Goal: Information Seeking & Learning: Learn about a topic

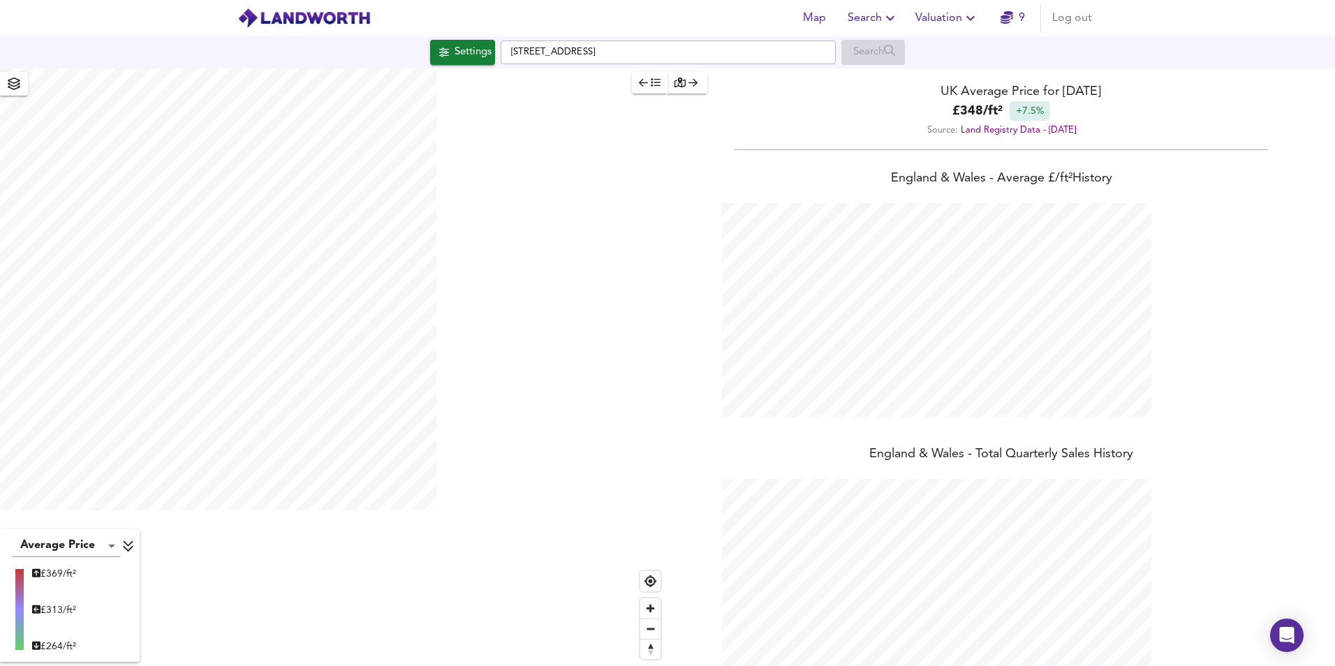
scroll to position [666, 1335]
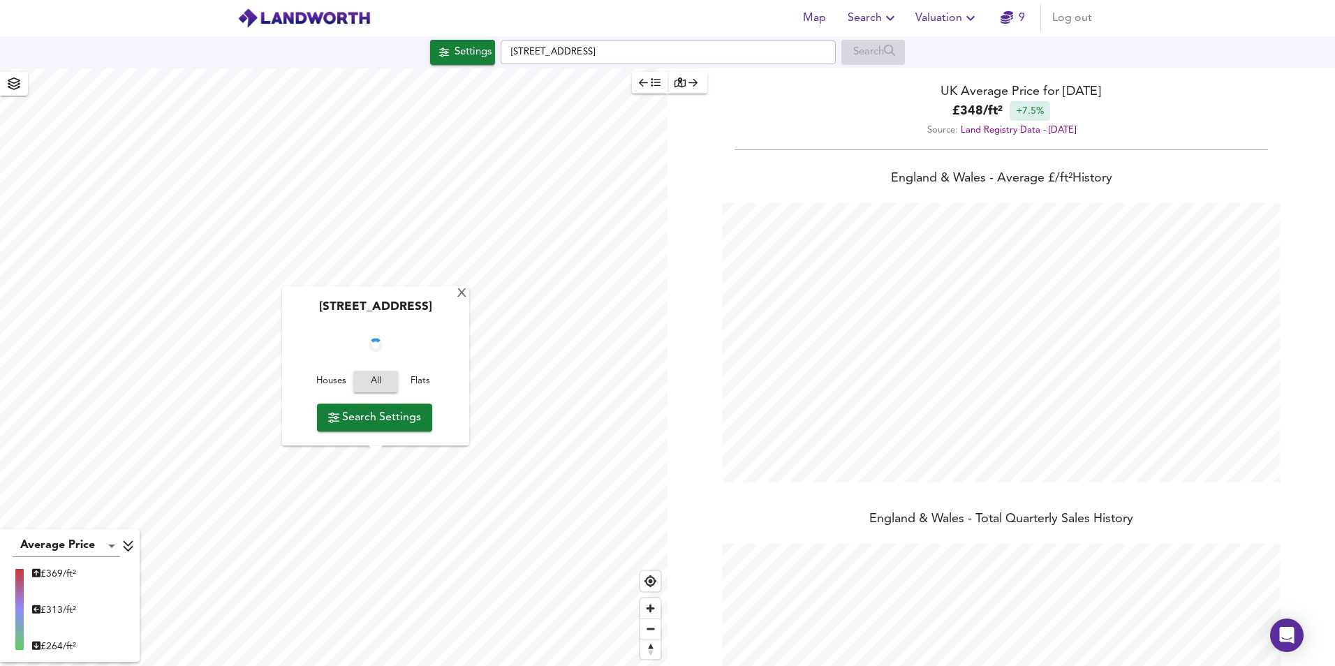
click at [381, 411] on span "Search Settings" at bounding box center [374, 418] width 93 height 20
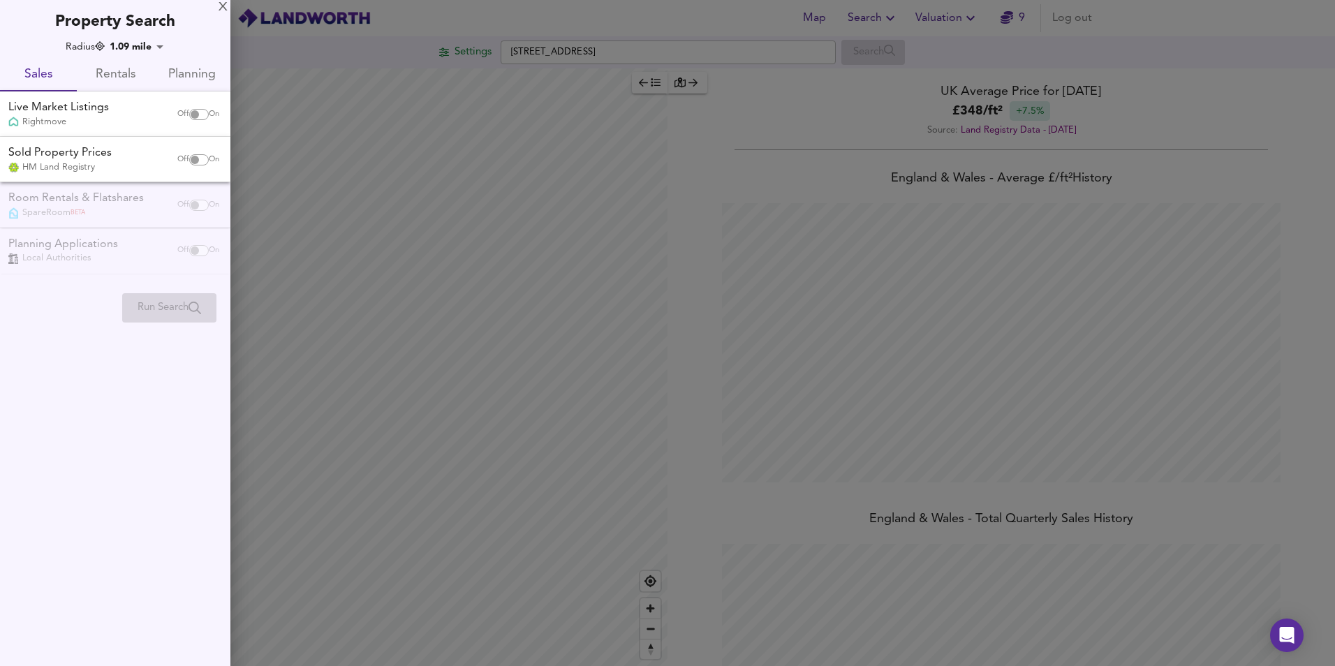
click at [323, 282] on div at bounding box center [667, 333] width 1335 height 666
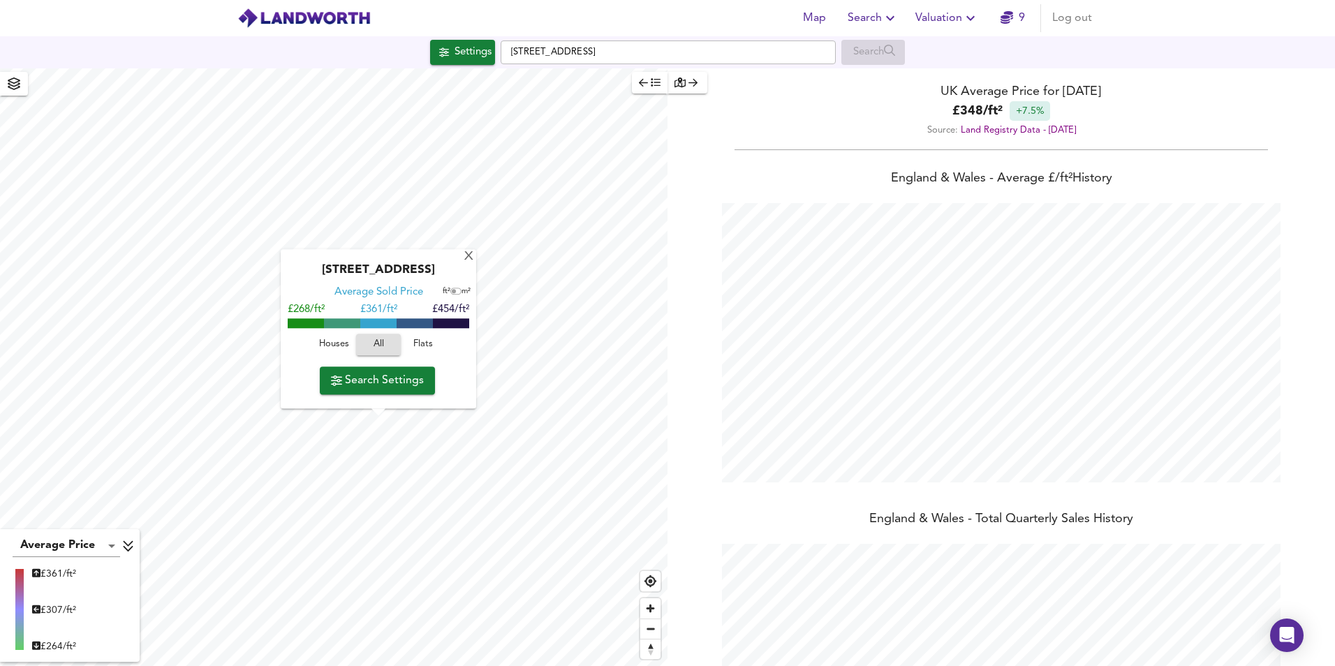
click at [386, 334] on div "X Redhill Way, CV35 9QN Average Sold Price ft² m² £268/ft² £ 361/ft² £454/ft² H…" at bounding box center [334, 367] width 668 height 598
click at [464, 256] on div "X" at bounding box center [469, 257] width 12 height 13
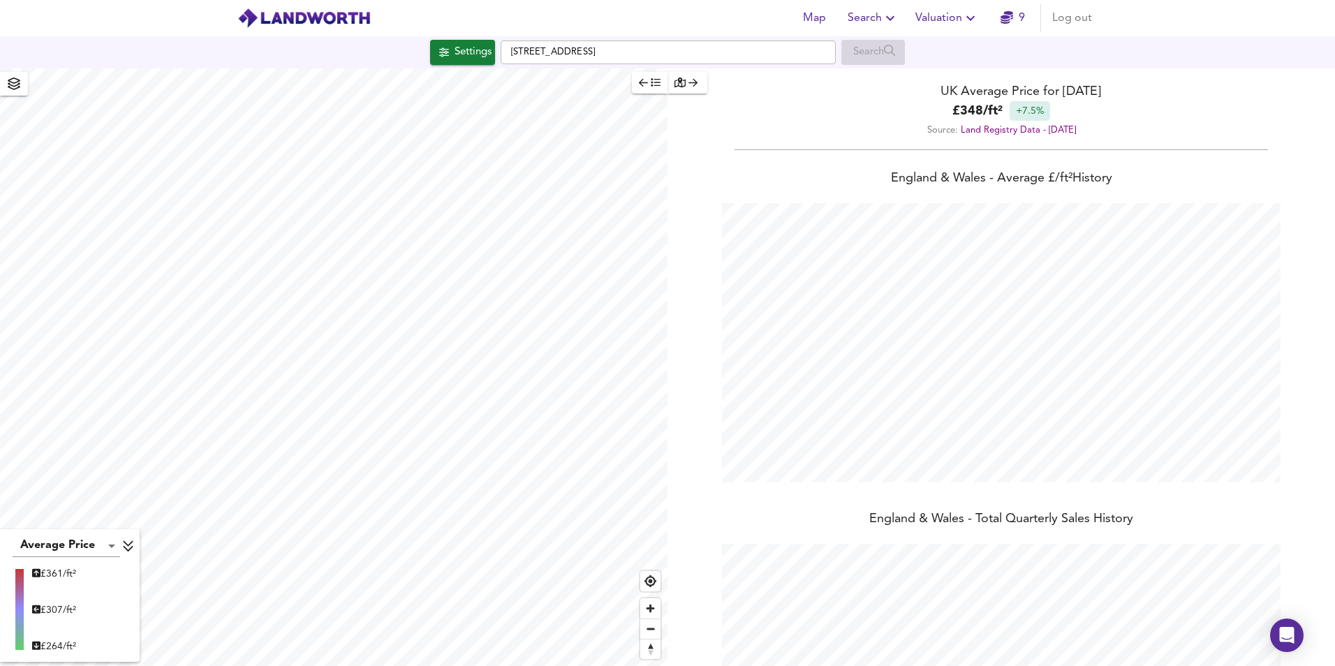
type input "491"
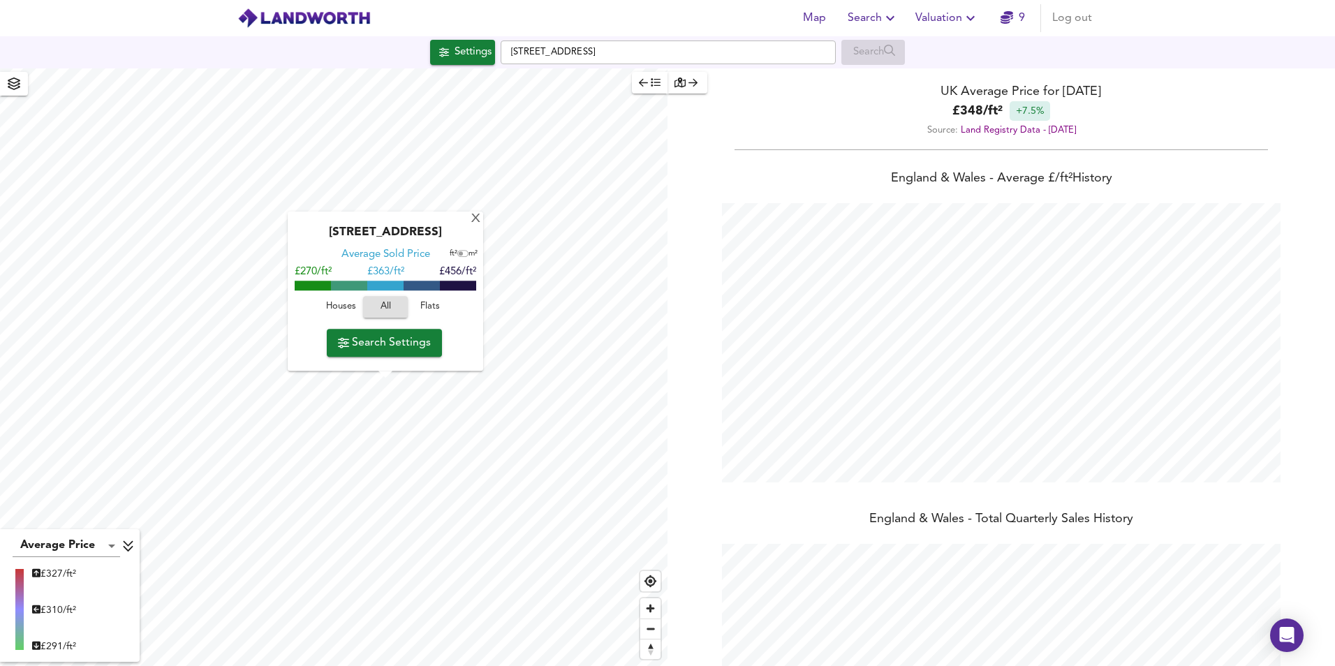
click at [373, 344] on span "Search Settings" at bounding box center [384, 343] width 93 height 20
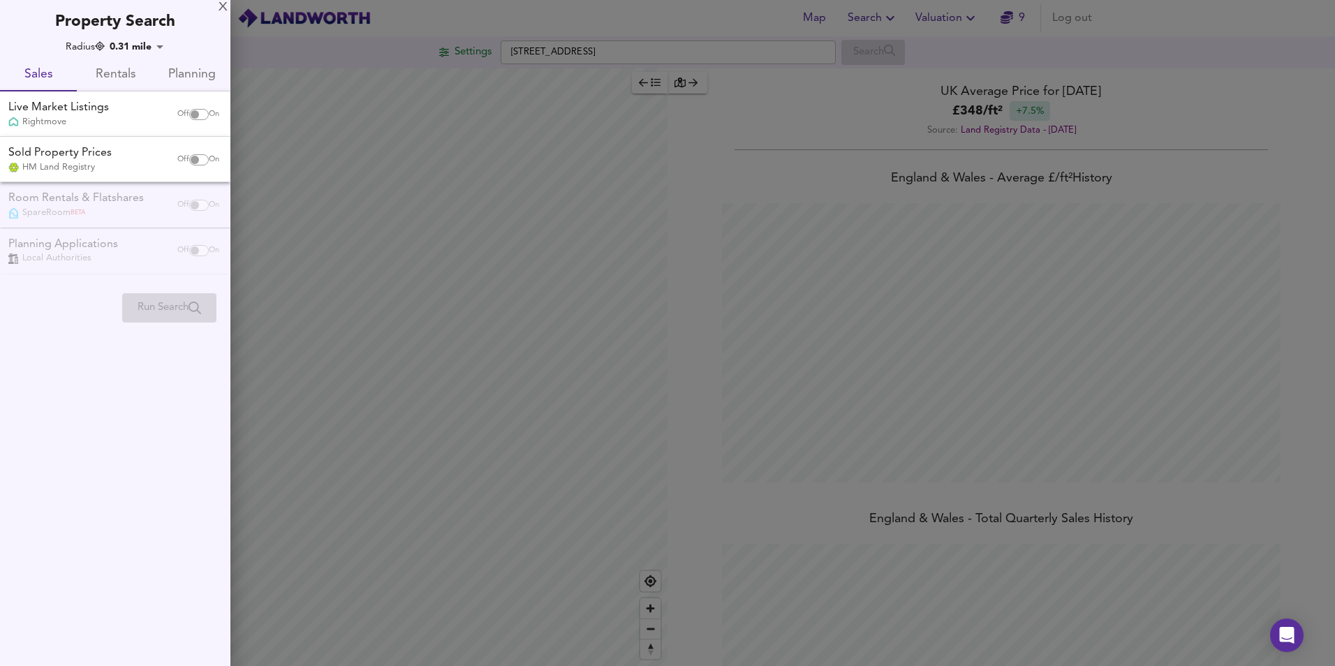
click at [196, 161] on input "checkbox" at bounding box center [195, 159] width 34 height 11
checkbox input "true"
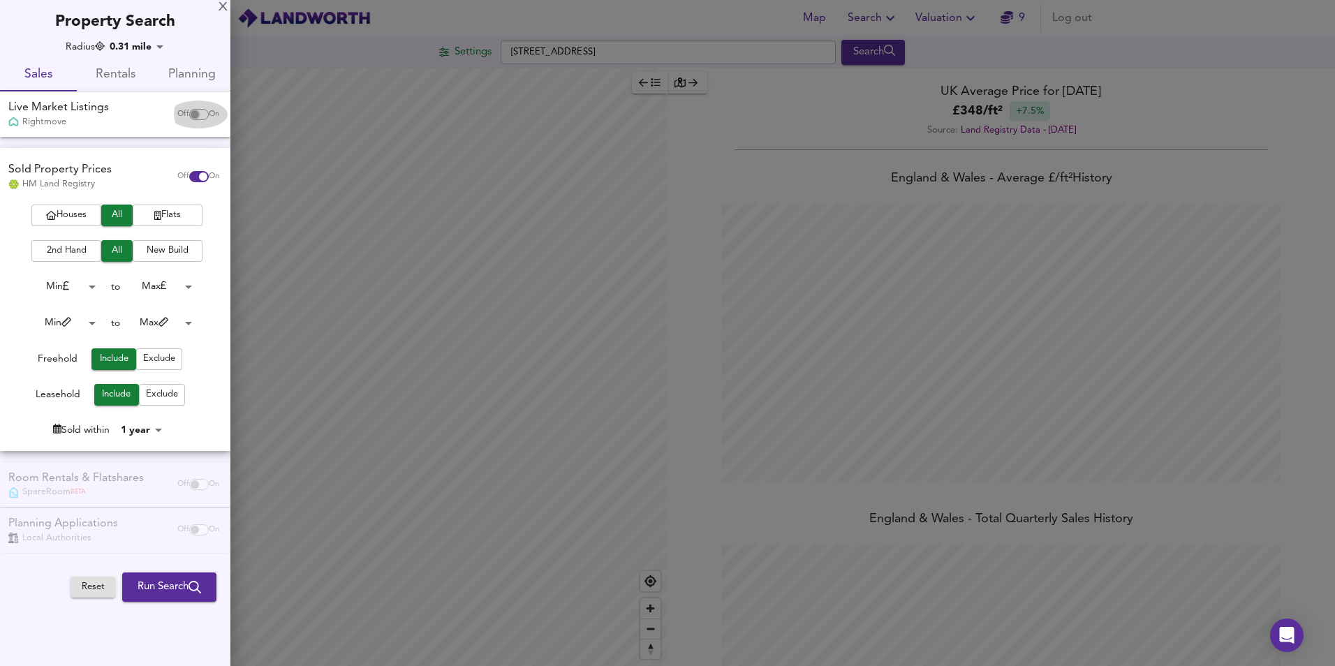
click at [188, 110] on input "checkbox" at bounding box center [195, 114] width 34 height 11
checkbox input "true"
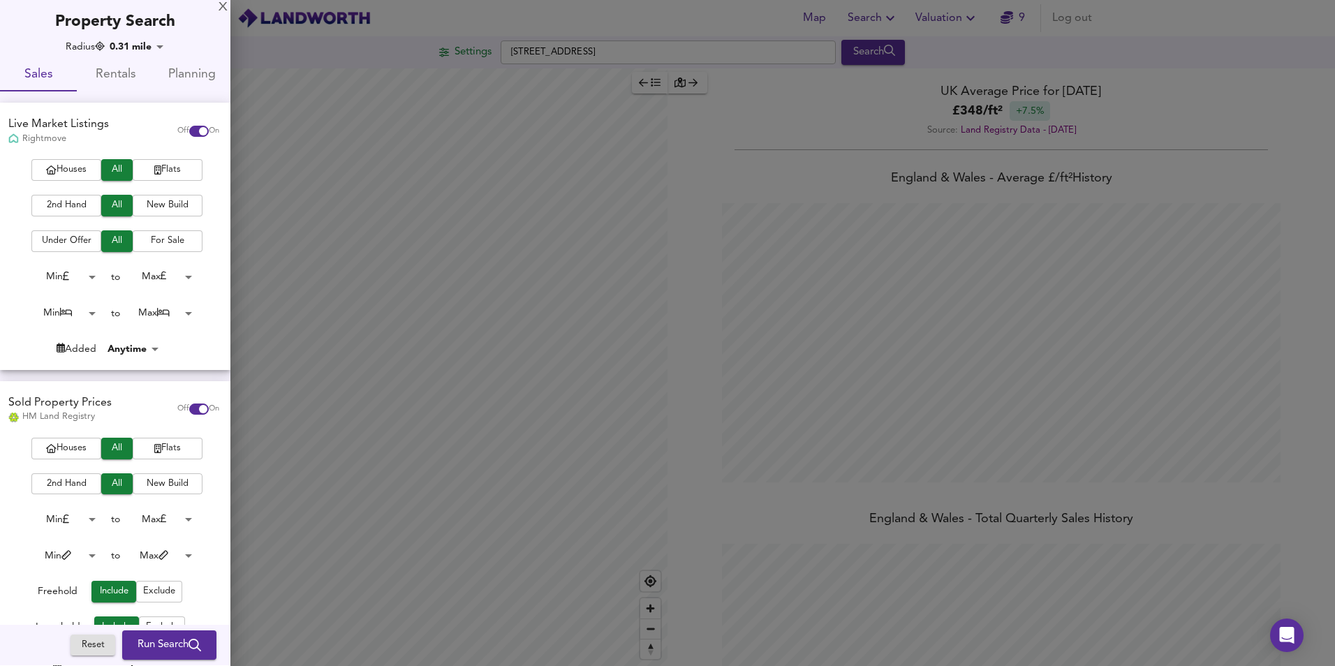
click at [160, 488] on span "New Build" at bounding box center [168, 484] width 56 height 16
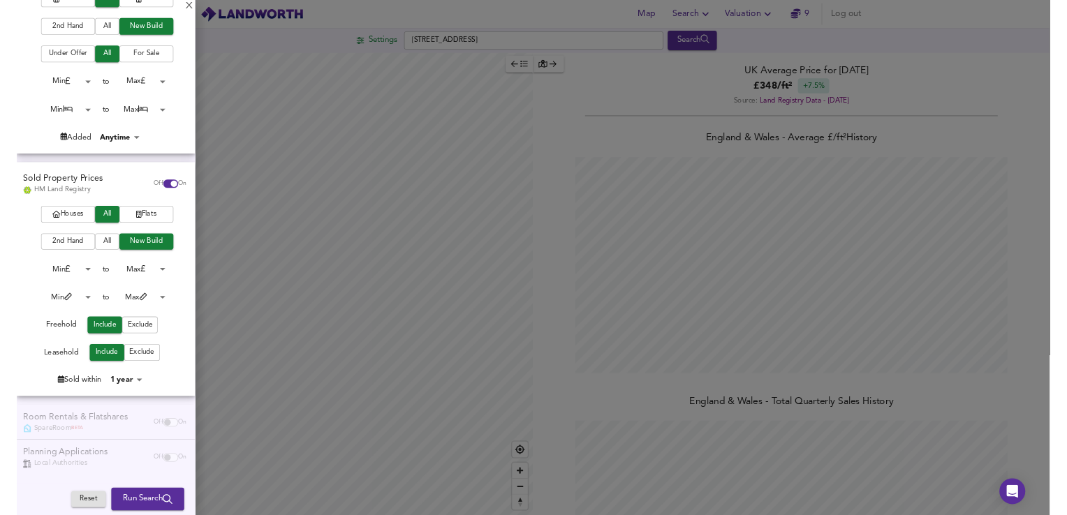
scroll to position [175, 0]
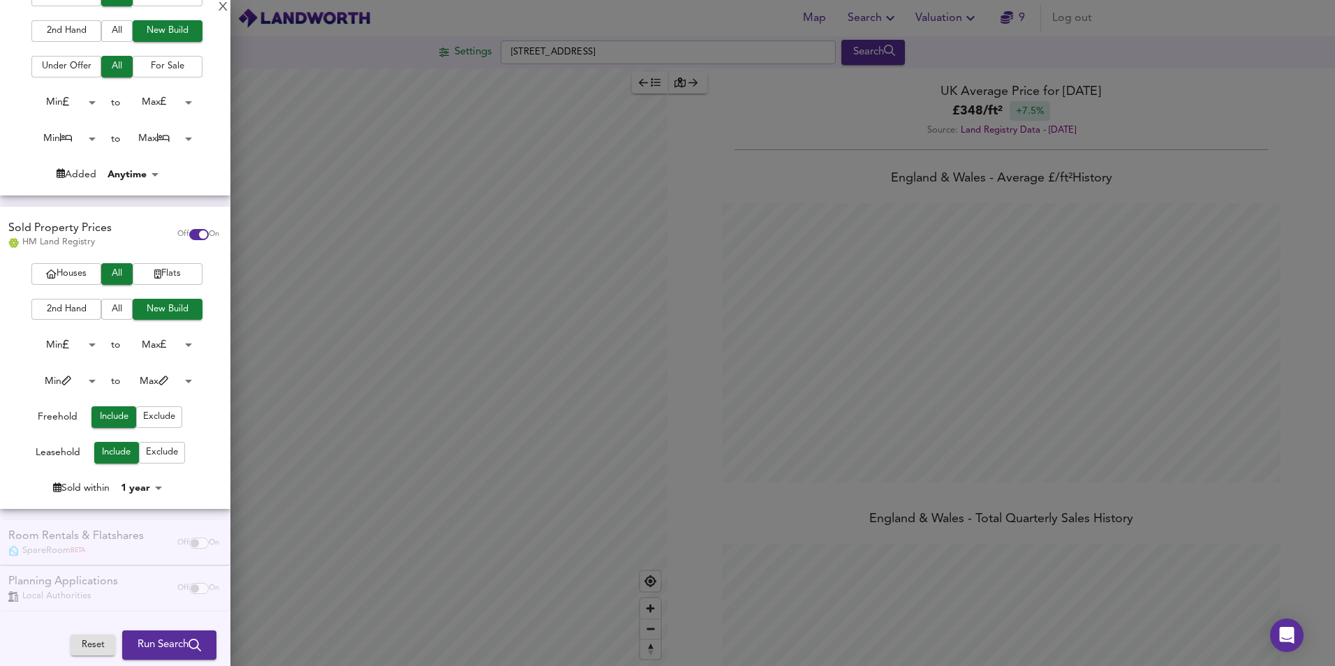
click at [142, 488] on body "Map Search Valuation 9 Log out Settings Redhill Way, CV35 9QN Search Average Pr…" at bounding box center [667, 333] width 1335 height 666
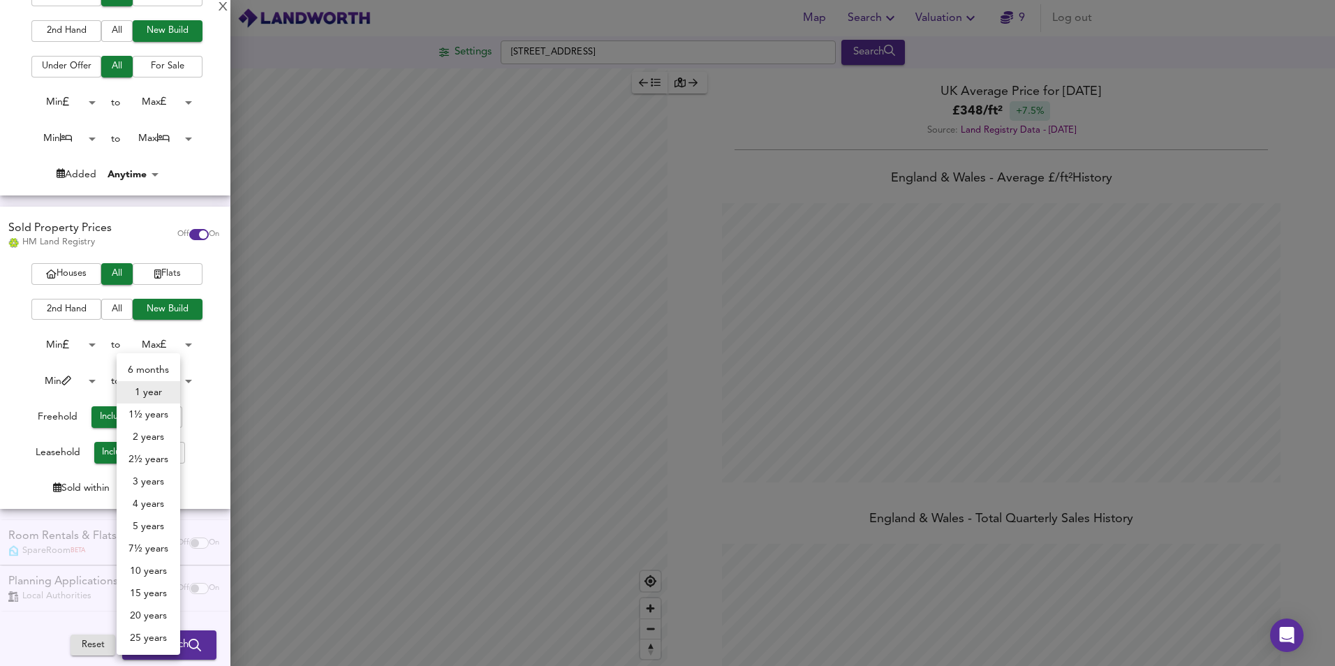
click at [151, 478] on li "3 years" at bounding box center [149, 482] width 64 height 22
type input "36"
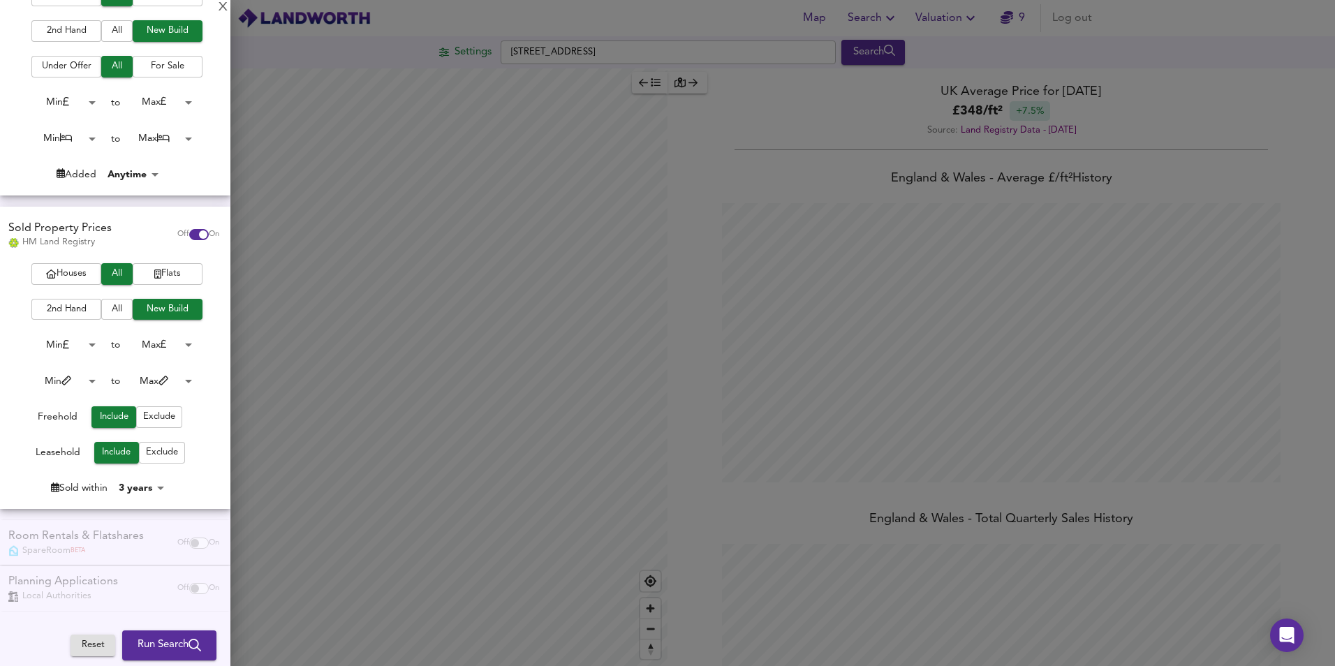
click at [172, 515] on span "Run Search" at bounding box center [170, 645] width 64 height 18
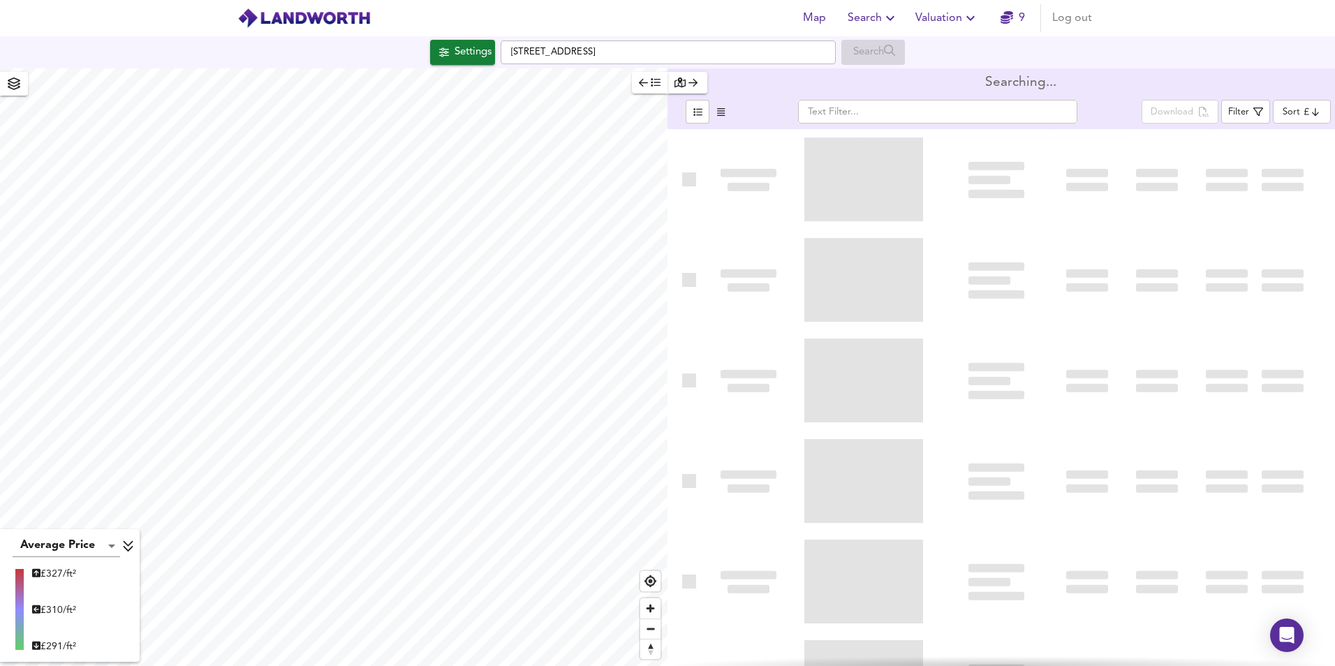
type input "bestdeal"
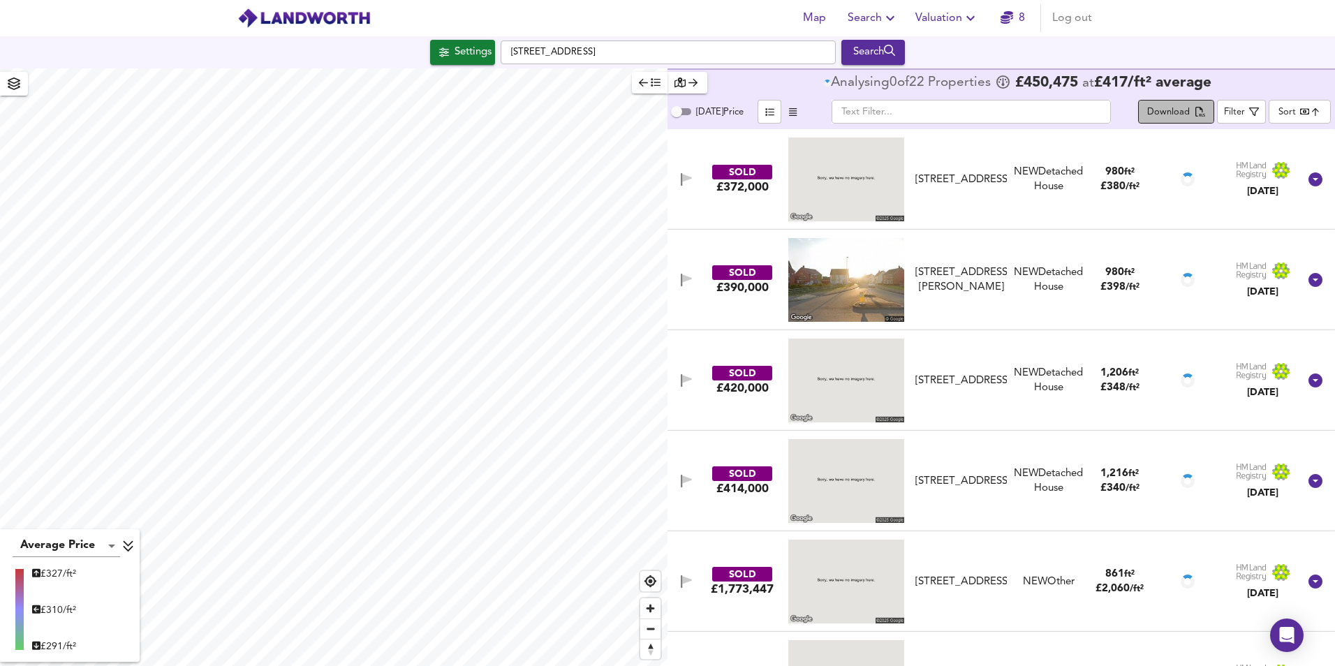
click at [1066, 111] on div "Download" at bounding box center [1168, 113] width 43 height 16
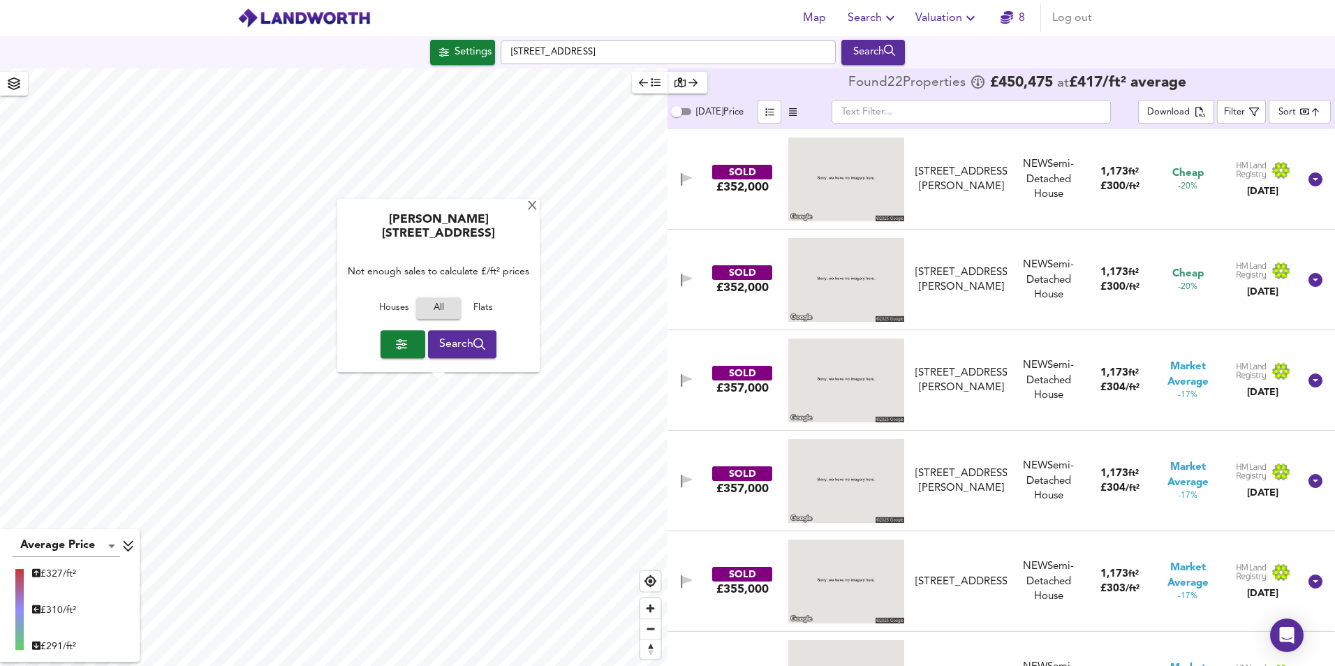
click at [536, 221] on div "Walton Road, CV35 9HX Not enough sales to calculate £/ft² prices Houses All Fla…" at bounding box center [438, 286] width 203 height 173
click at [528, 214] on div "X" at bounding box center [533, 206] width 12 height 13
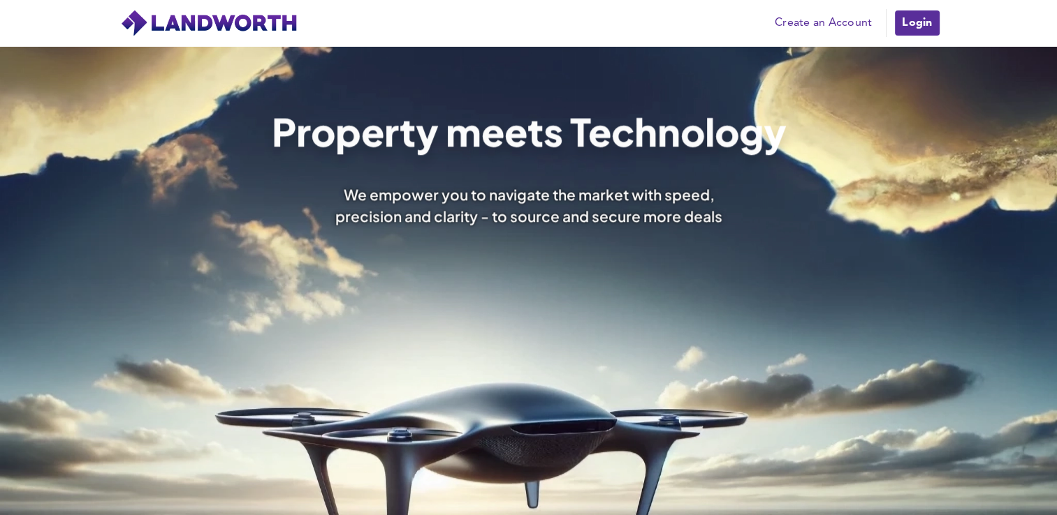
click at [919, 21] on link "Login" at bounding box center [916, 23] width 47 height 28
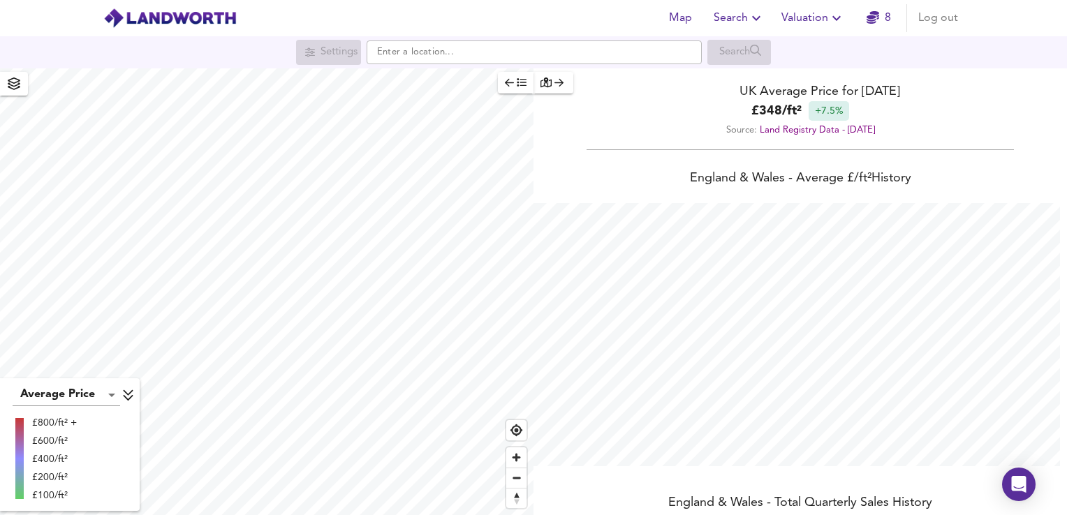
scroll to position [515, 1067]
click at [634, 48] on input "text" at bounding box center [534, 53] width 335 height 24
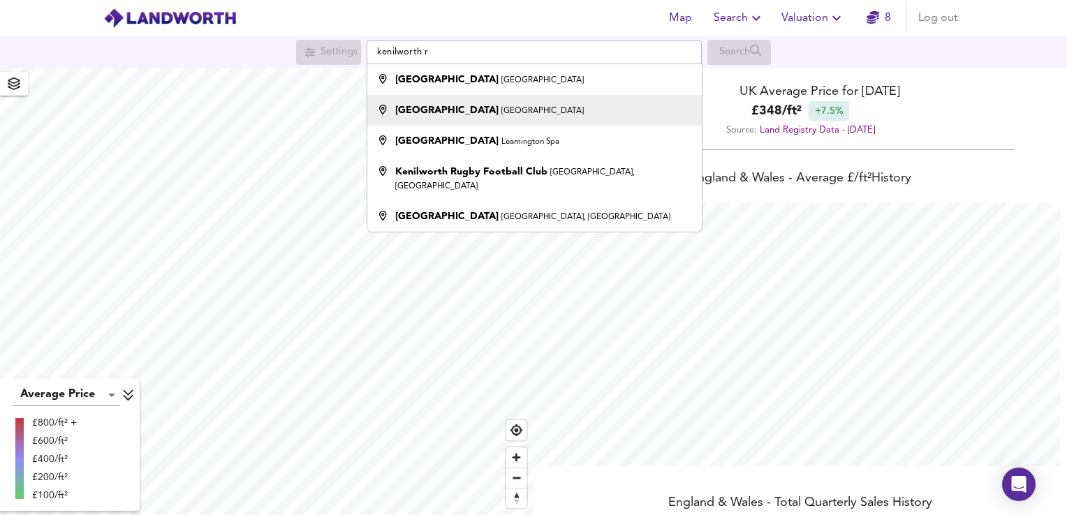
click at [566, 110] on div "Kenilworth Road Coventry" at bounding box center [531, 110] width 321 height 14
type input "Kenilworth Road, Coventry"
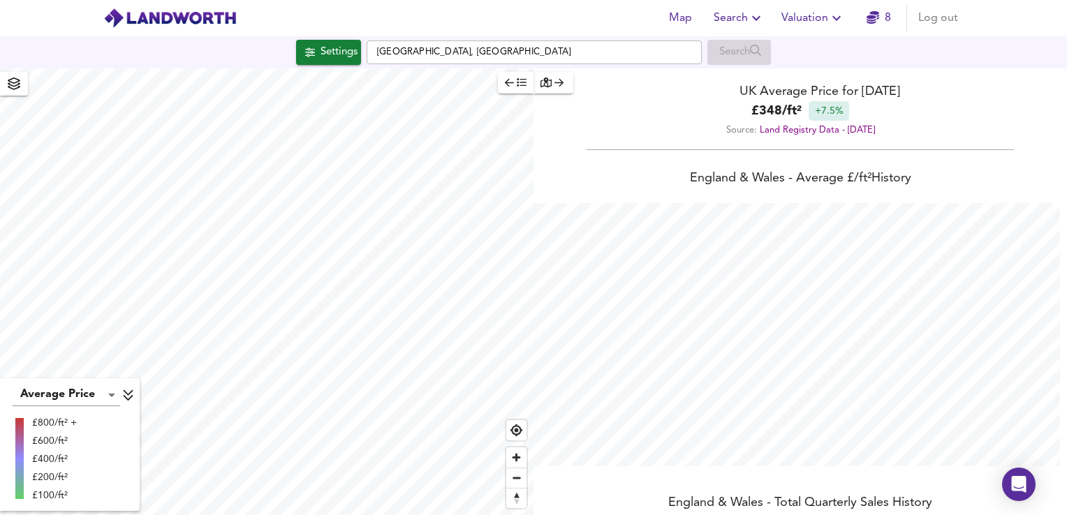
checkbox input "false"
checkbox input "true"
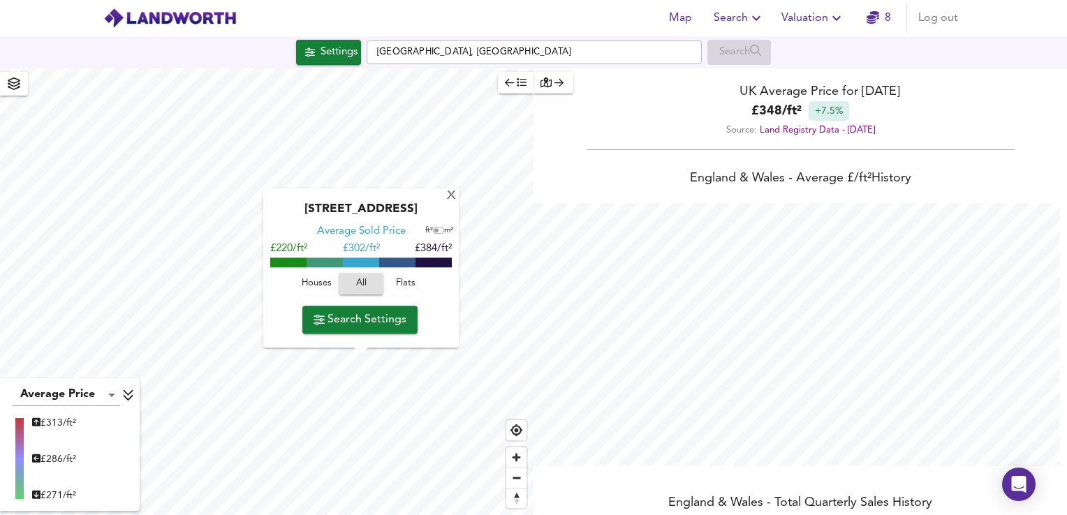
click at [443, 205] on div "Gretna Road, CV3 6DQ" at bounding box center [361, 214] width 182 height 22
click at [446, 198] on div "X" at bounding box center [452, 196] width 12 height 13
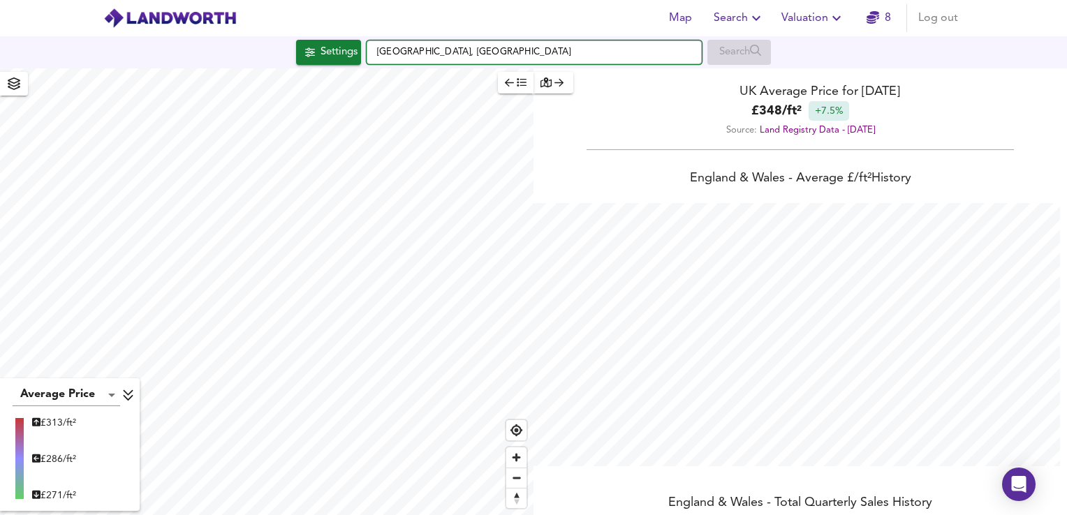
drag, startPoint x: 508, startPoint y: 53, endPoint x: 449, endPoint y: 54, distance: 59.4
click at [449, 54] on input "Kenilworth Road, Coventry" at bounding box center [534, 53] width 335 height 24
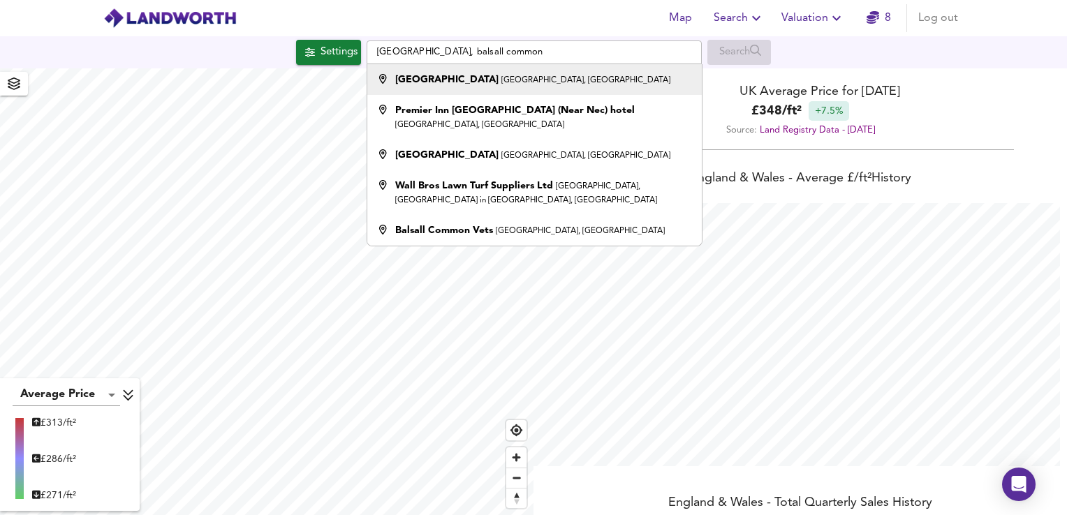
click at [464, 82] on strong "Kenilworth Road" at bounding box center [446, 80] width 103 height 10
type input "Kenilworth Road, Balsall Common, Coventry"
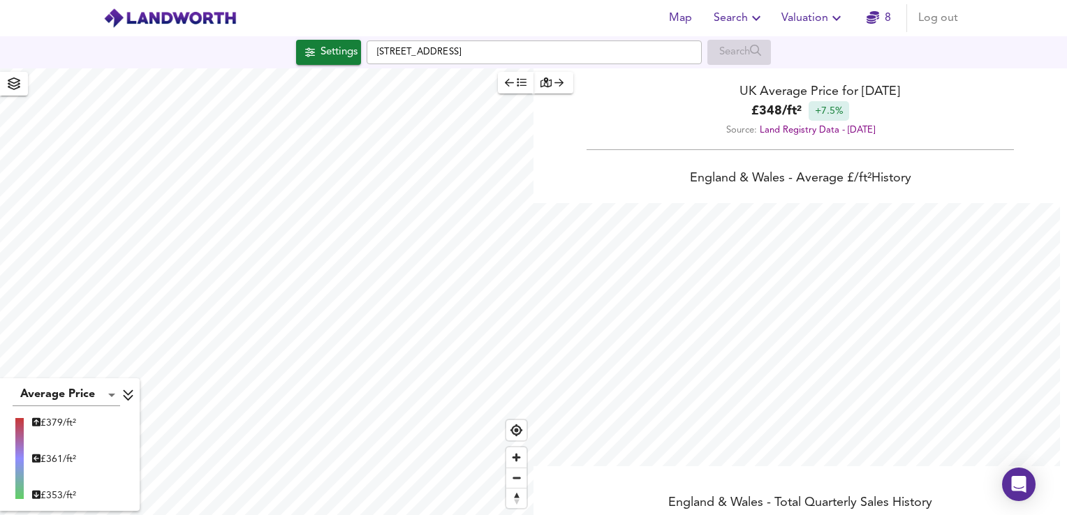
type input "775"
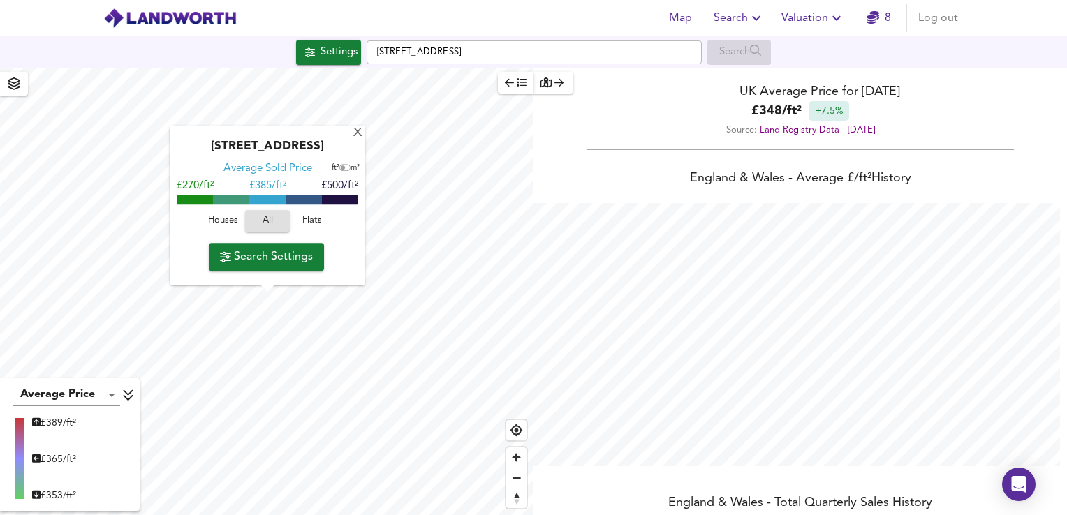
click at [278, 260] on span "Search Settings" at bounding box center [266, 257] width 93 height 20
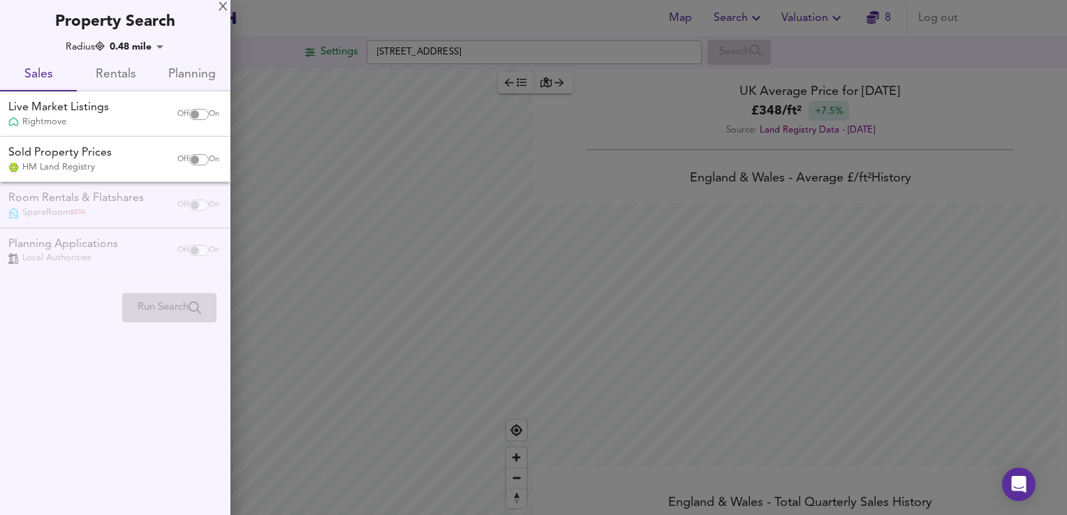
click at [196, 156] on input "checkbox" at bounding box center [195, 159] width 34 height 11
checkbox input "true"
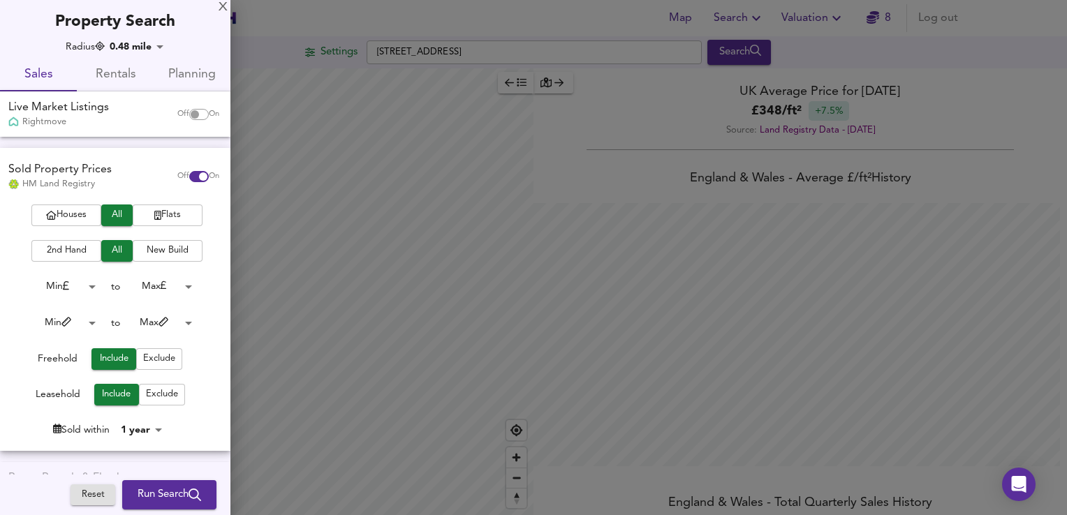
click at [199, 122] on div "Off On" at bounding box center [198, 115] width 59 height 28
checkbox input "true"
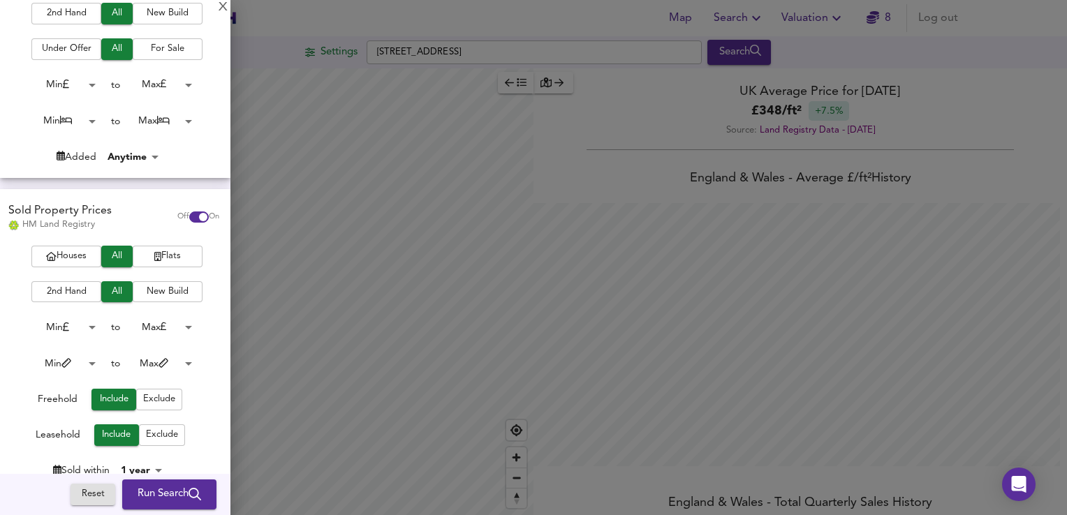
scroll to position [324, 0]
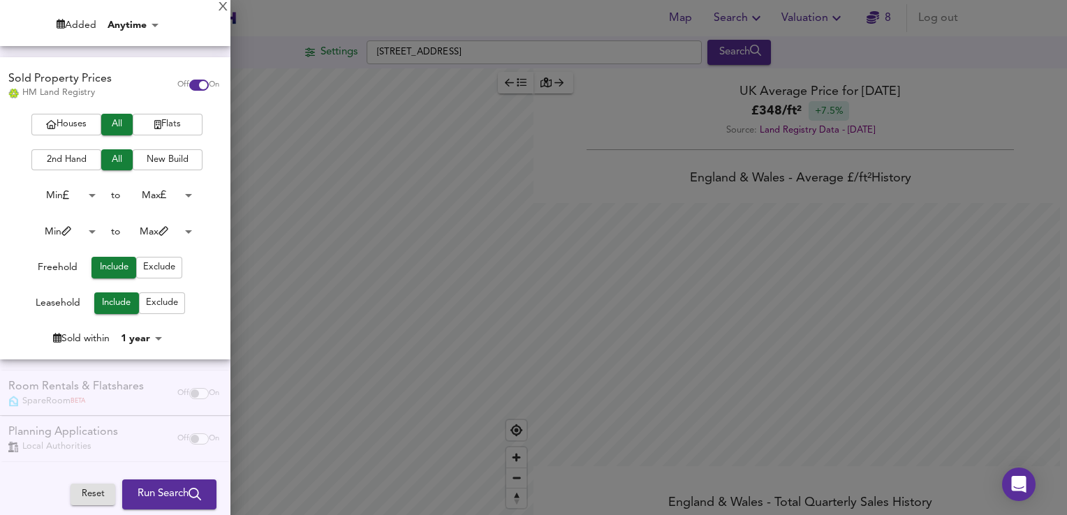
click at [142, 342] on body "Map Search Valuation 8 Log out Settings Kenilworth Road, CV7 7DY Search Average…" at bounding box center [533, 257] width 1067 height 515
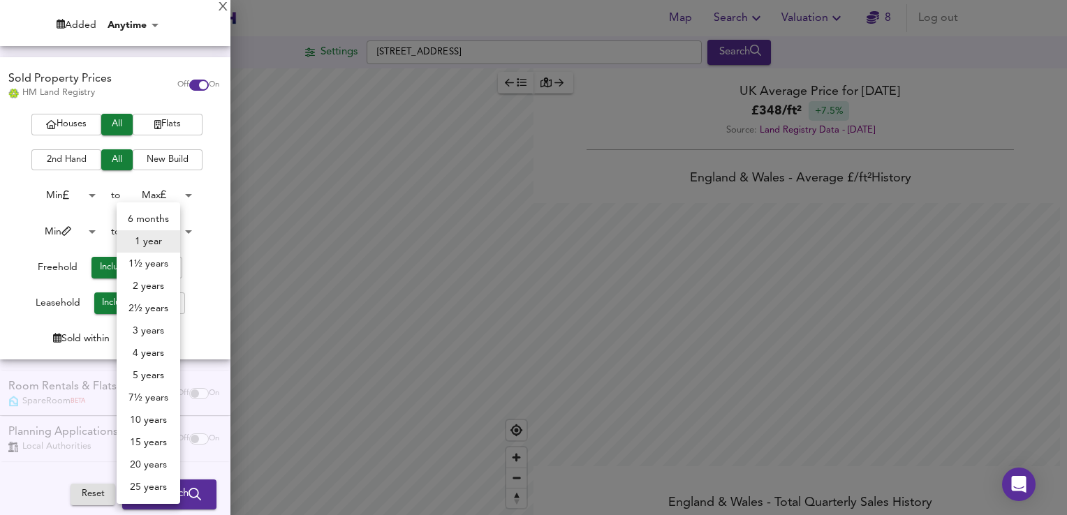
click at [148, 264] on li "1½ years" at bounding box center [149, 264] width 64 height 22
type input "18"
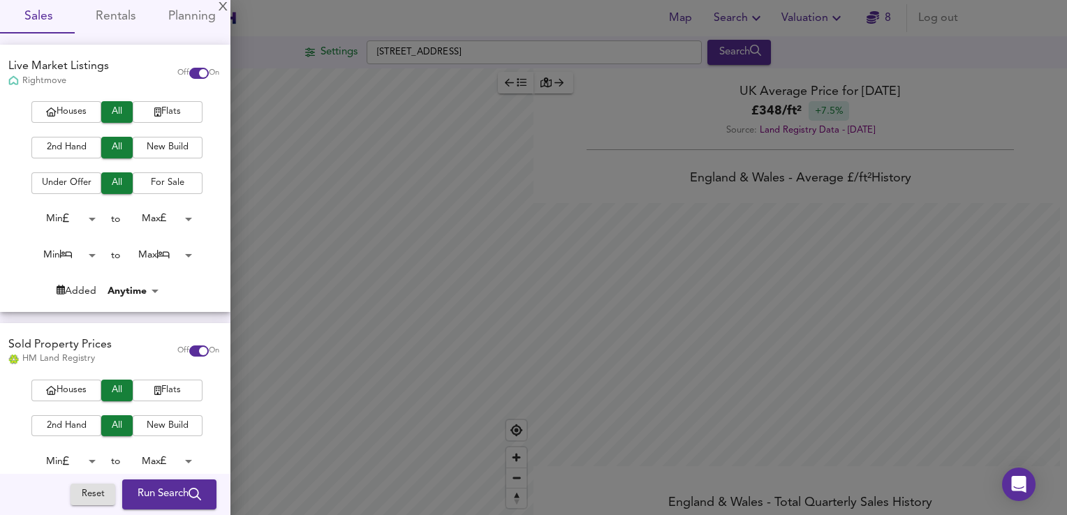
scroll to position [0, 0]
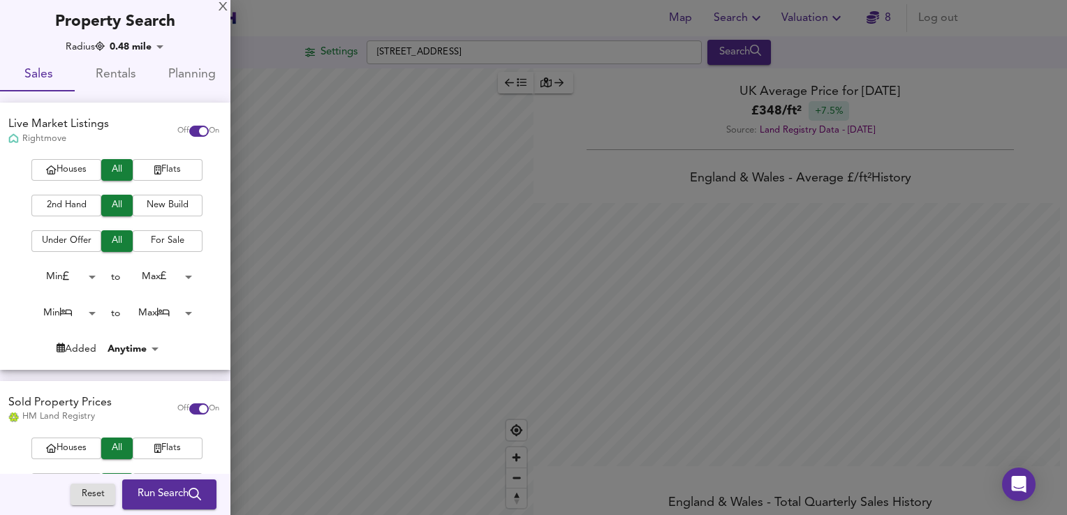
click at [162, 66] on span "Planning" at bounding box center [192, 75] width 60 height 22
checkbox input "false"
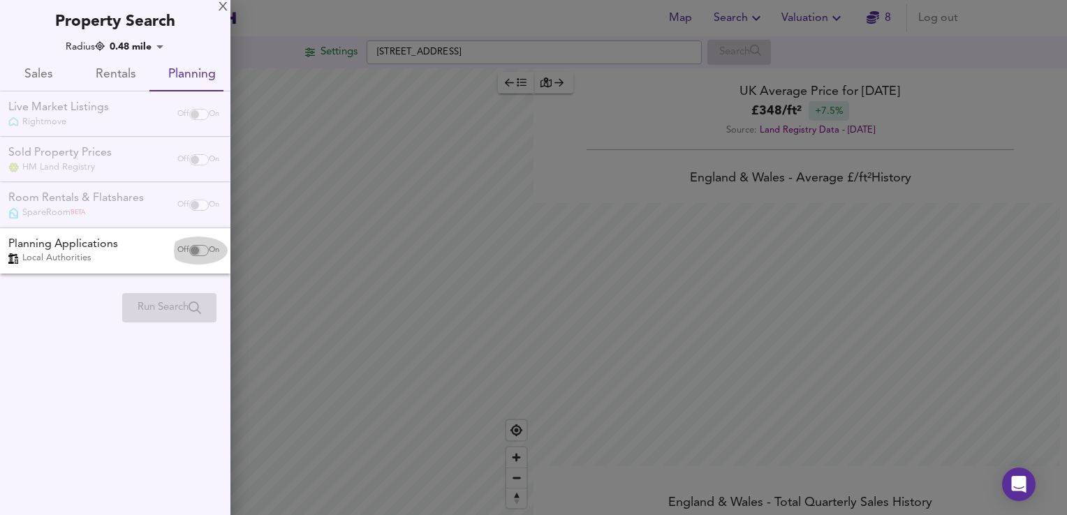
click at [201, 253] on input "checkbox" at bounding box center [195, 250] width 34 height 11
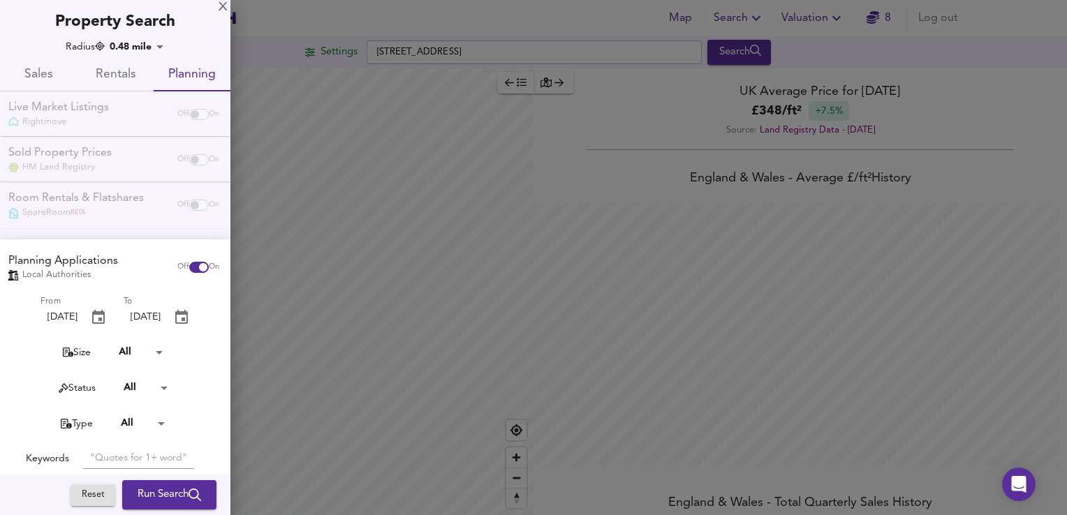
click at [198, 260] on div "Off On" at bounding box center [198, 268] width 59 height 28
checkbox input "false"
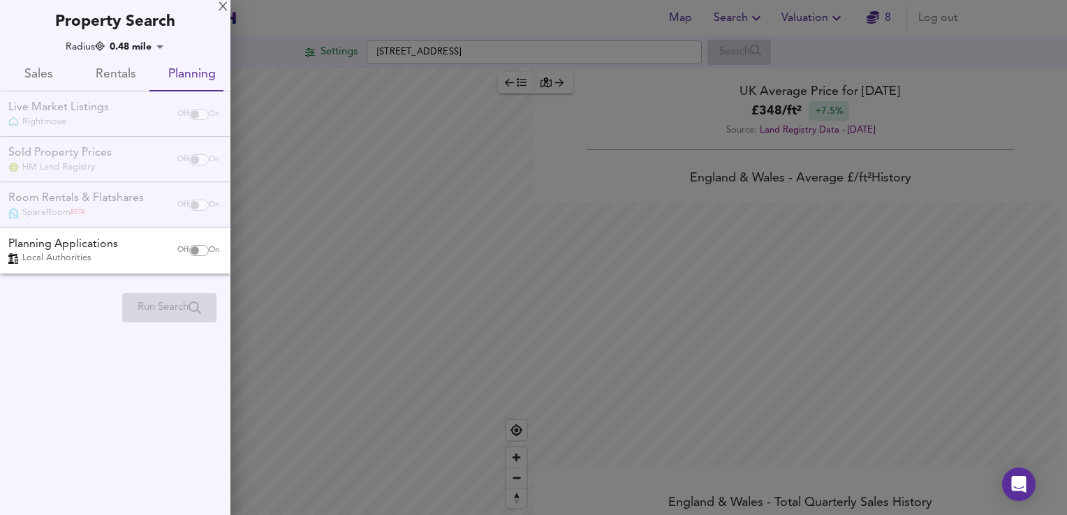
click at [34, 71] on span "Sales" at bounding box center [38, 75] width 60 height 22
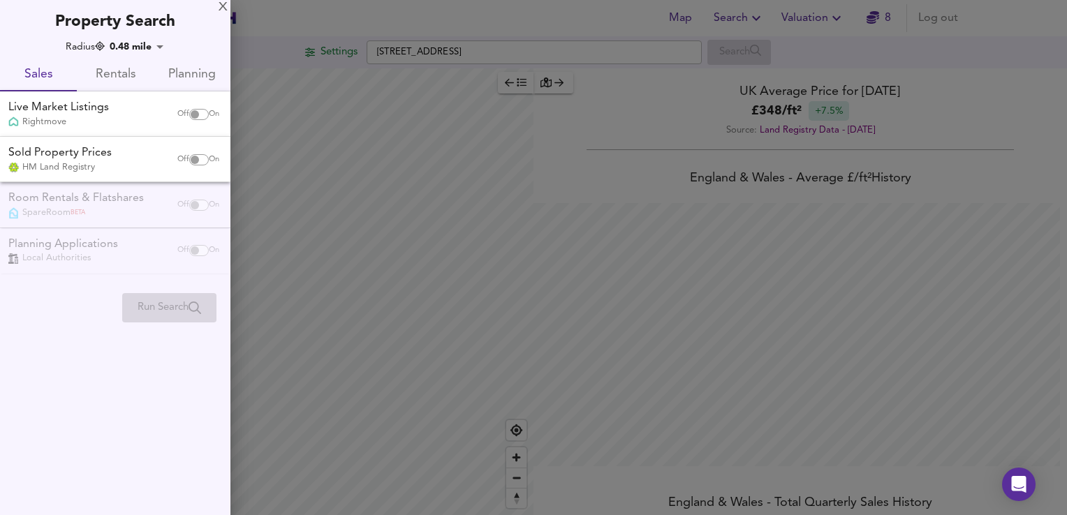
click at [190, 149] on div "Off On" at bounding box center [198, 160] width 59 height 28
checkbox input "true"
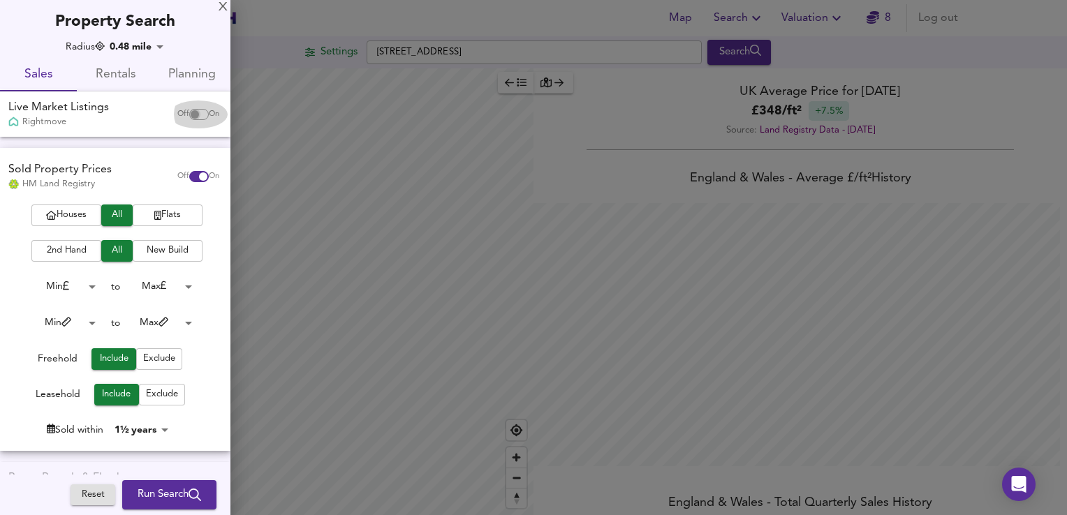
click at [194, 110] on input "checkbox" at bounding box center [195, 114] width 34 height 11
checkbox input "true"
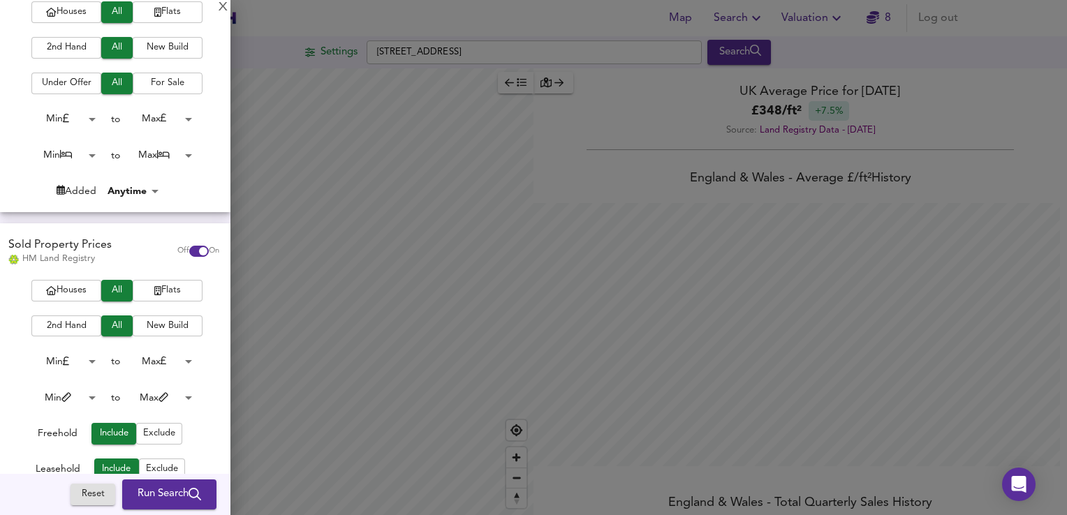
scroll to position [324, 0]
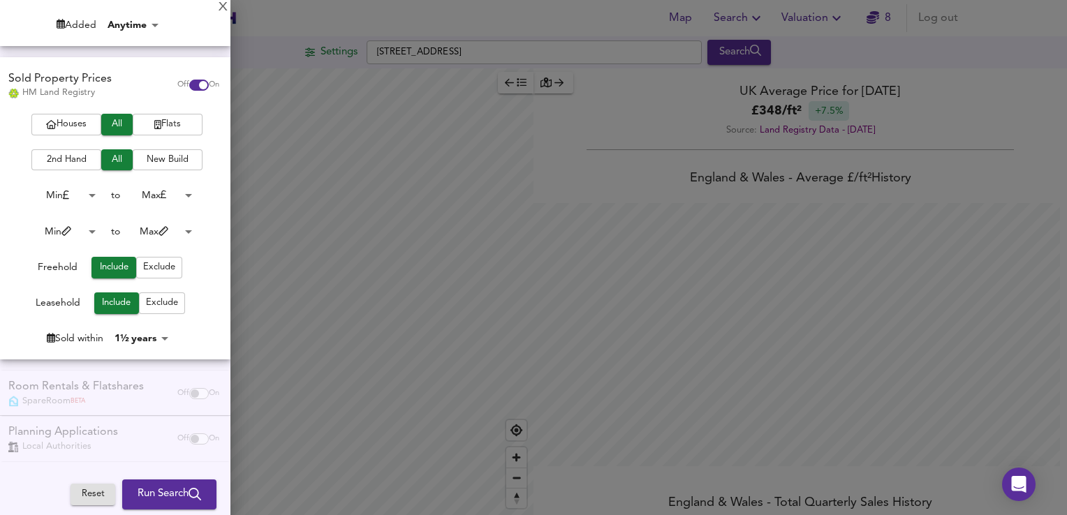
click at [159, 487] on span "Run Search" at bounding box center [170, 495] width 64 height 18
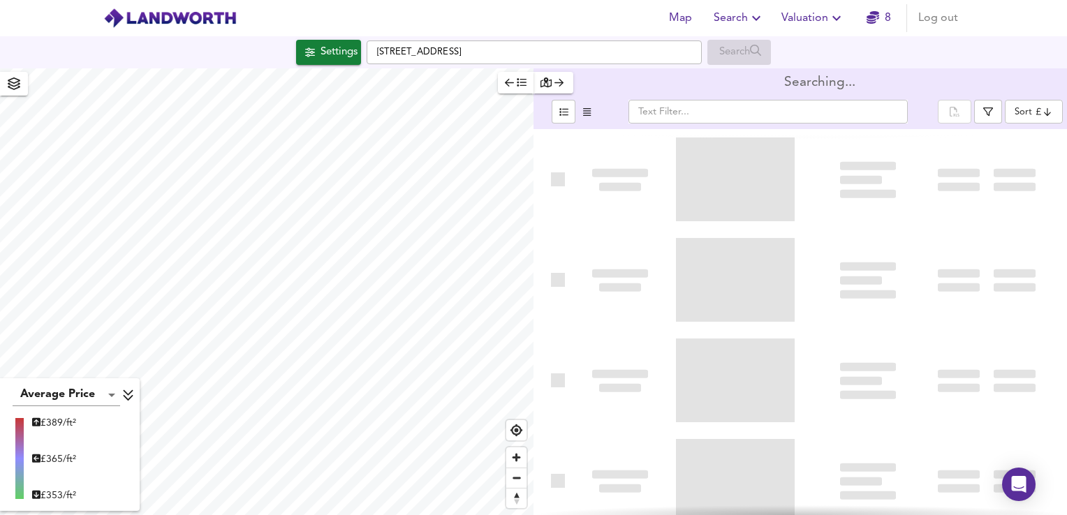
type input "bestdeal"
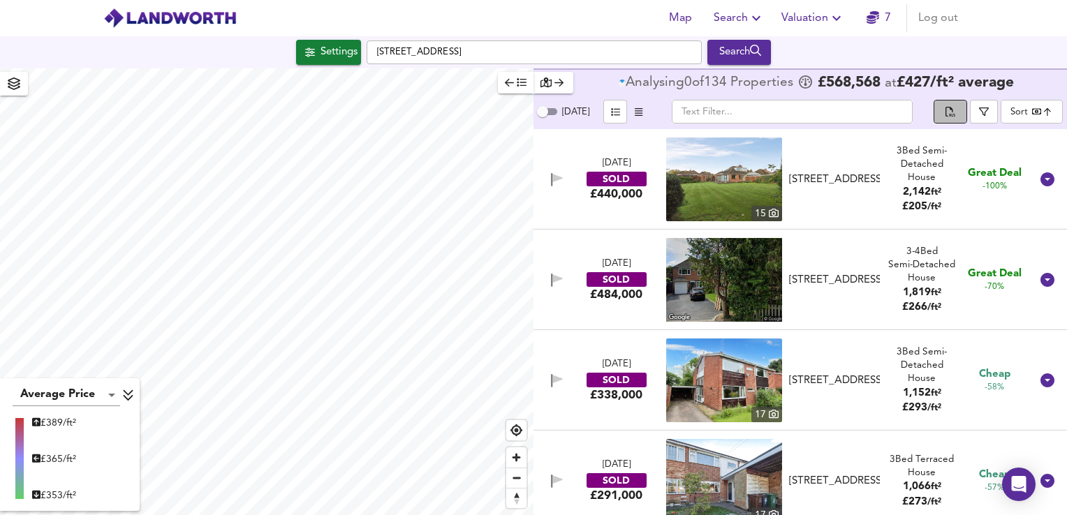
click at [951, 113] on icon "split button" at bounding box center [951, 113] width 10 height 13
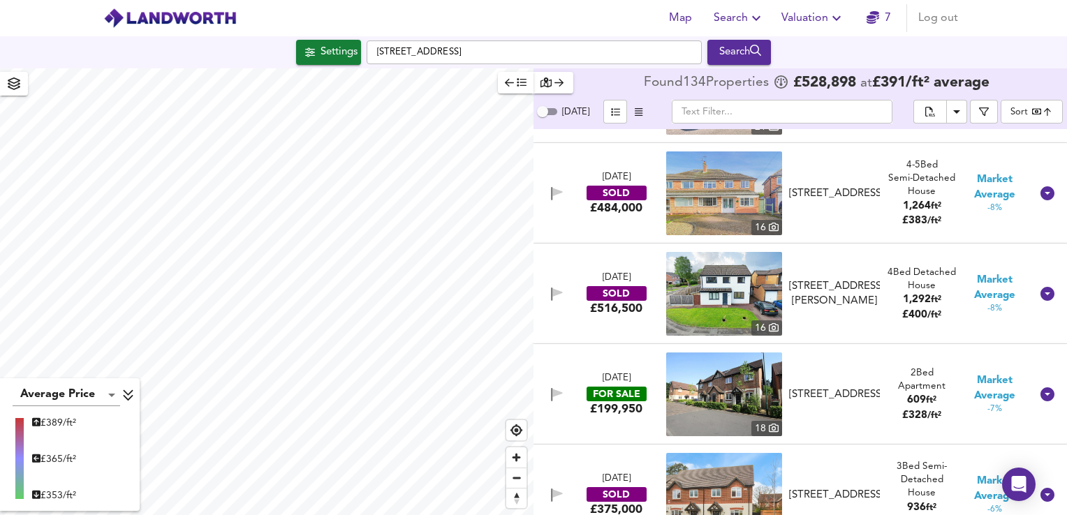
scroll to position [4913, 0]
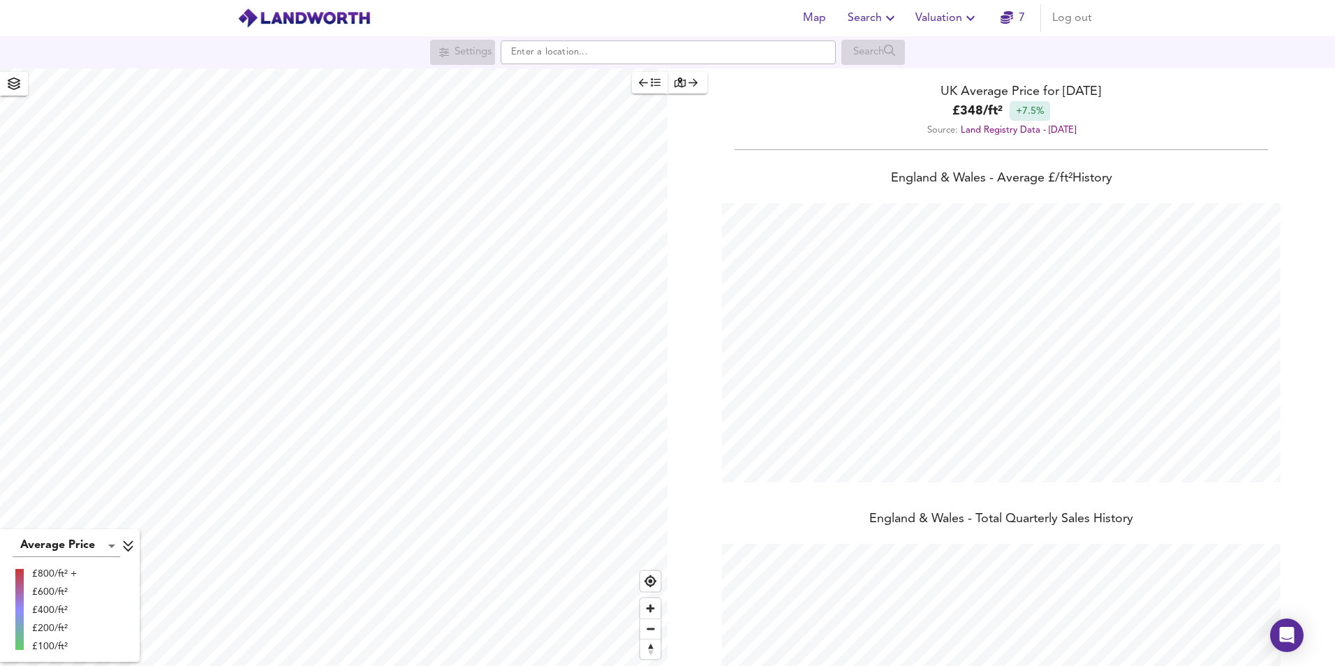
scroll to position [666, 1335]
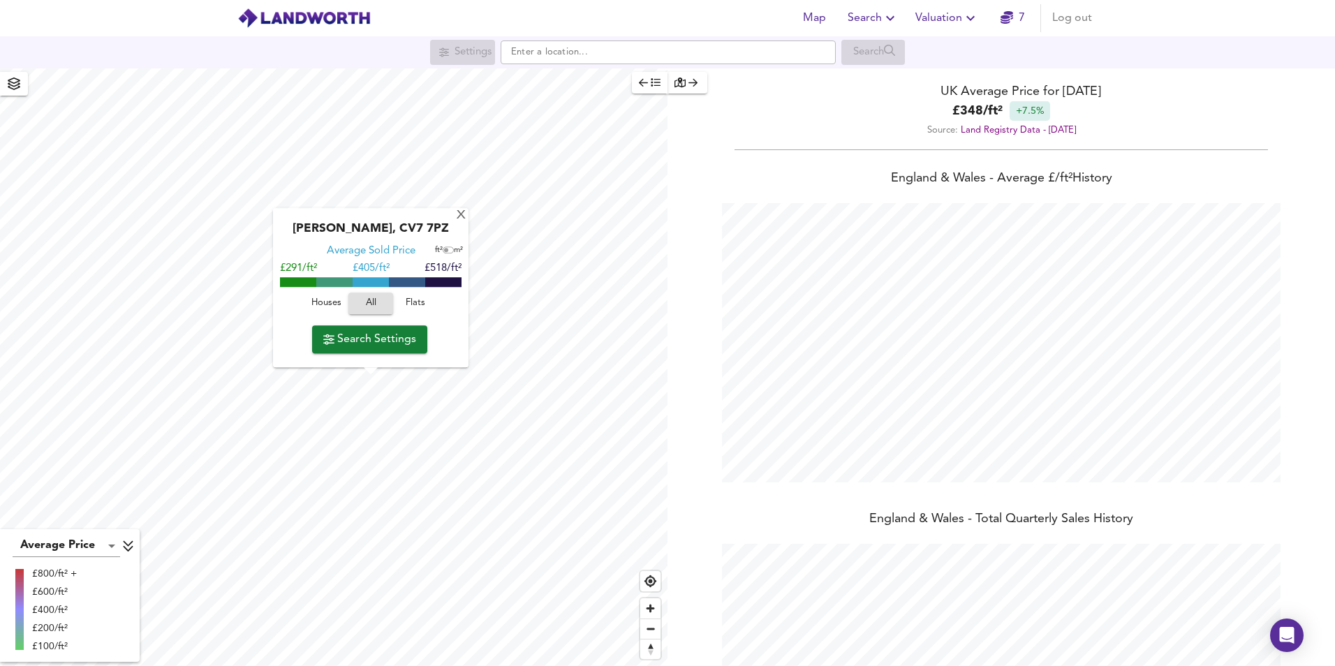
click at [389, 346] on span "Search Settings" at bounding box center [369, 340] width 93 height 20
checkbox input "false"
checkbox input "true"
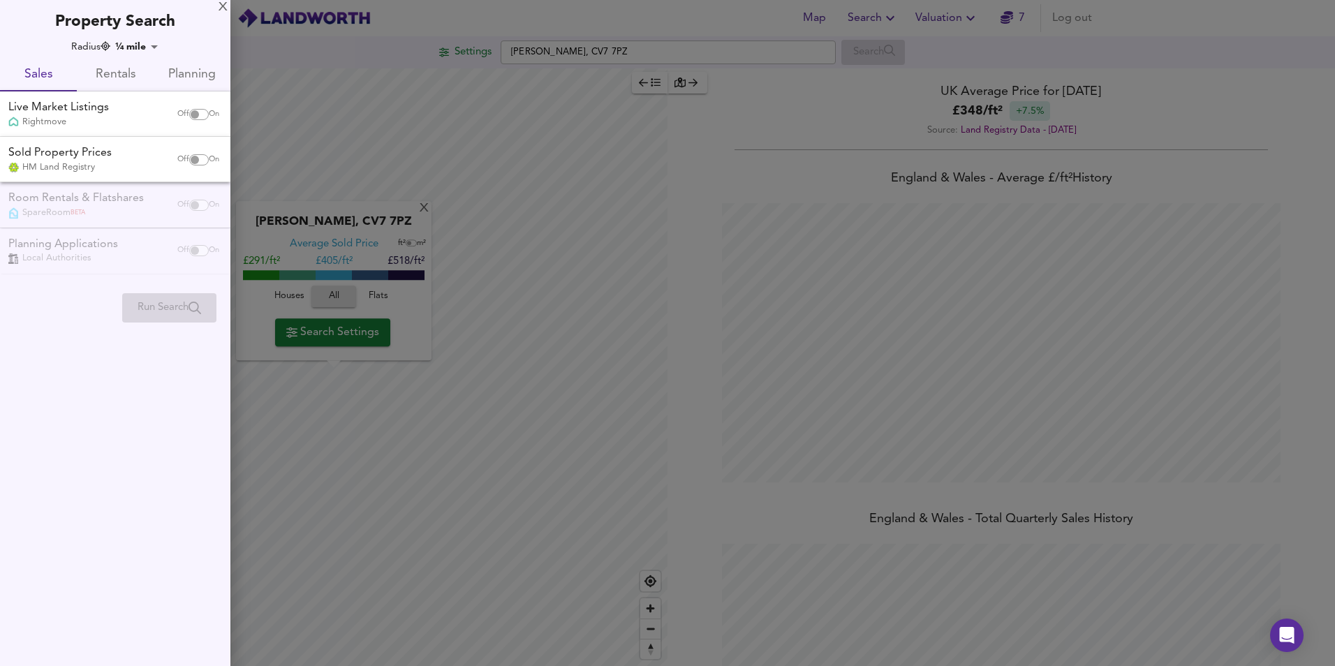
click at [475, 281] on div at bounding box center [667, 333] width 1335 height 666
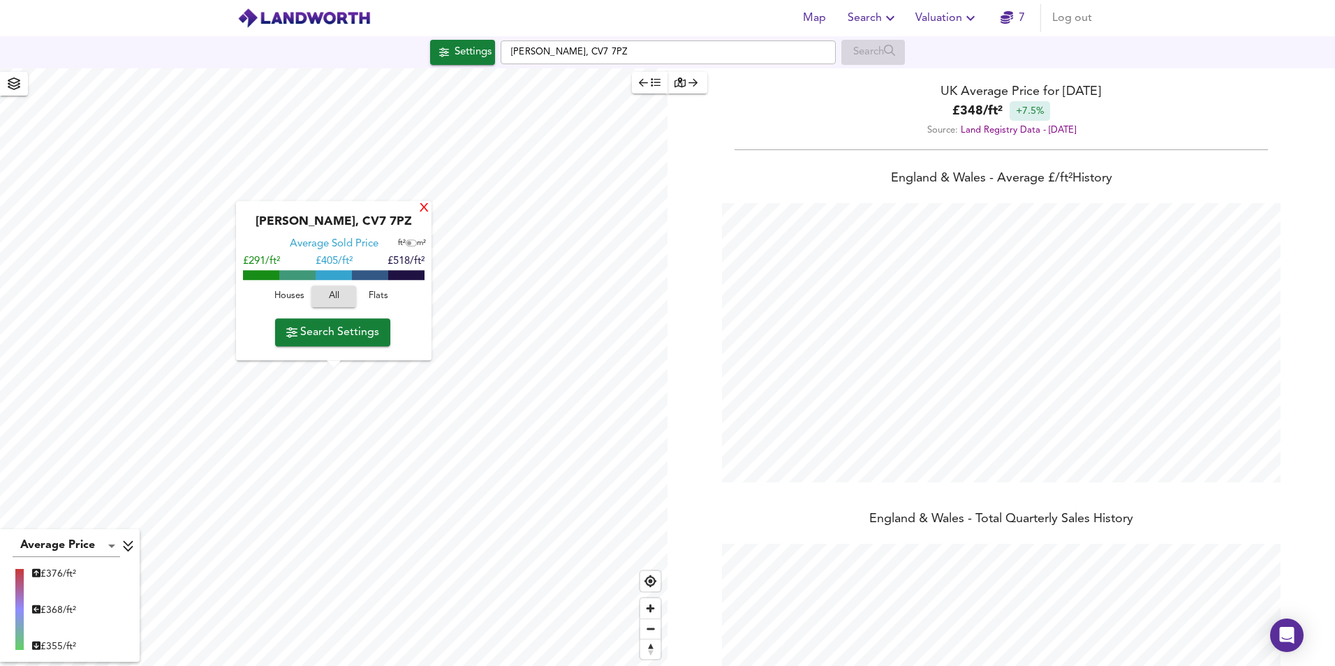
click at [424, 212] on div "X" at bounding box center [424, 209] width 12 height 13
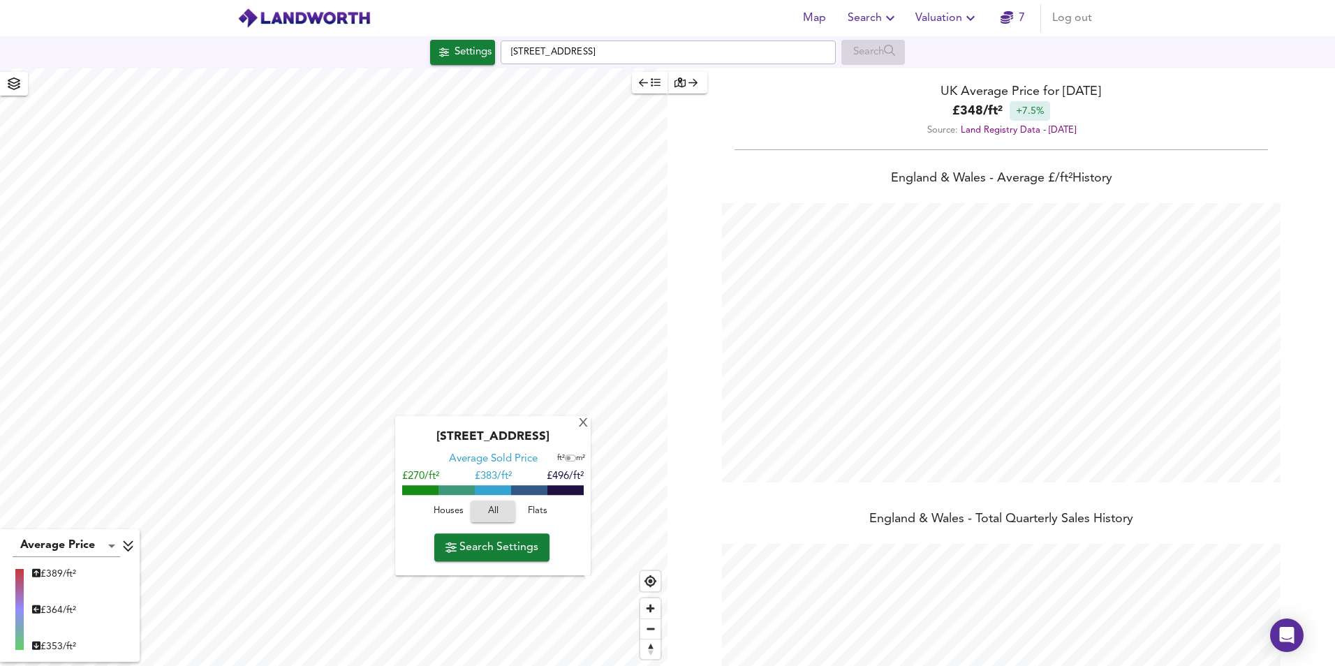
click at [589, 527] on div "Meer Stones Road, CV7 7JD Average Sold Price ft² m² £270/ft² £ 383/ft² £496/ft²…" at bounding box center [493, 496] width 196 height 159
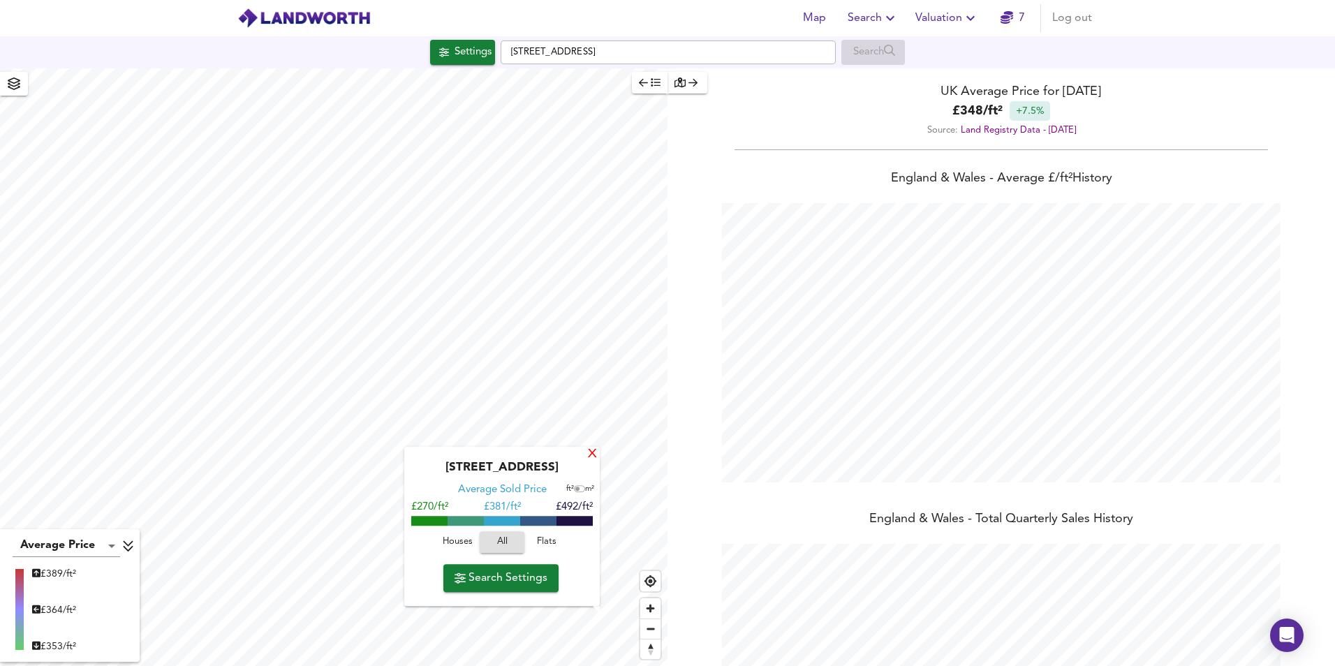
click at [592, 459] on div "X" at bounding box center [593, 454] width 12 height 13
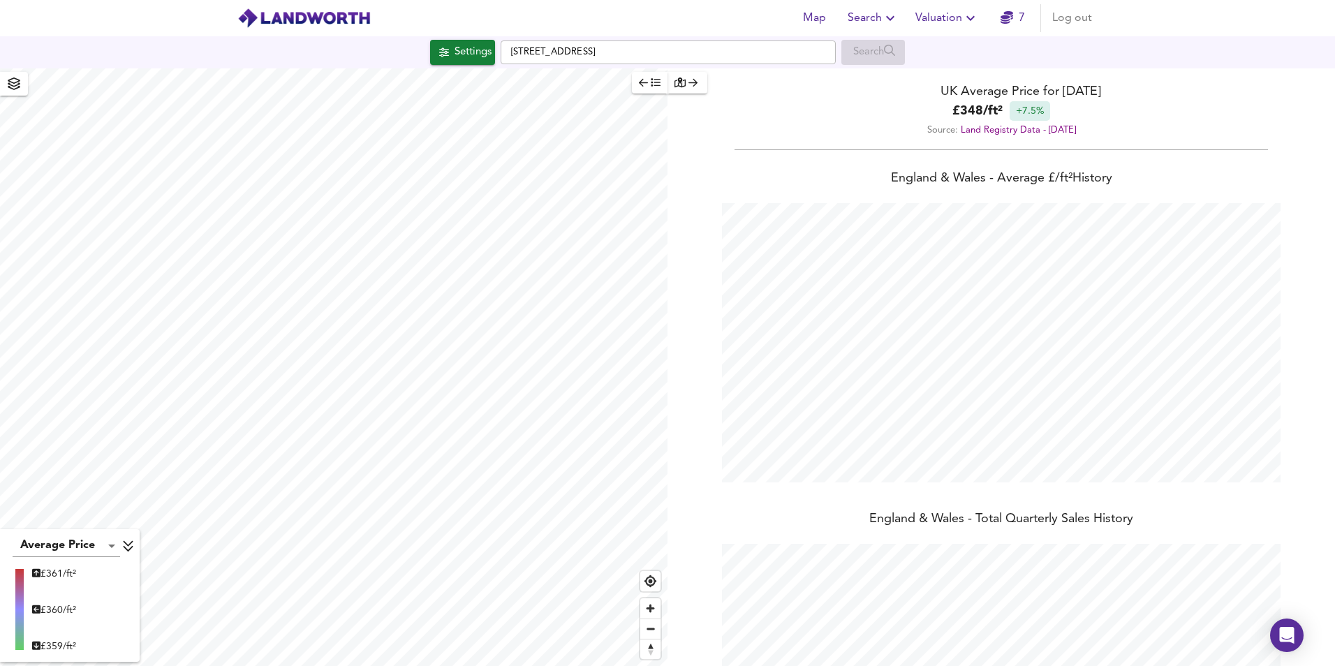
type input "201"
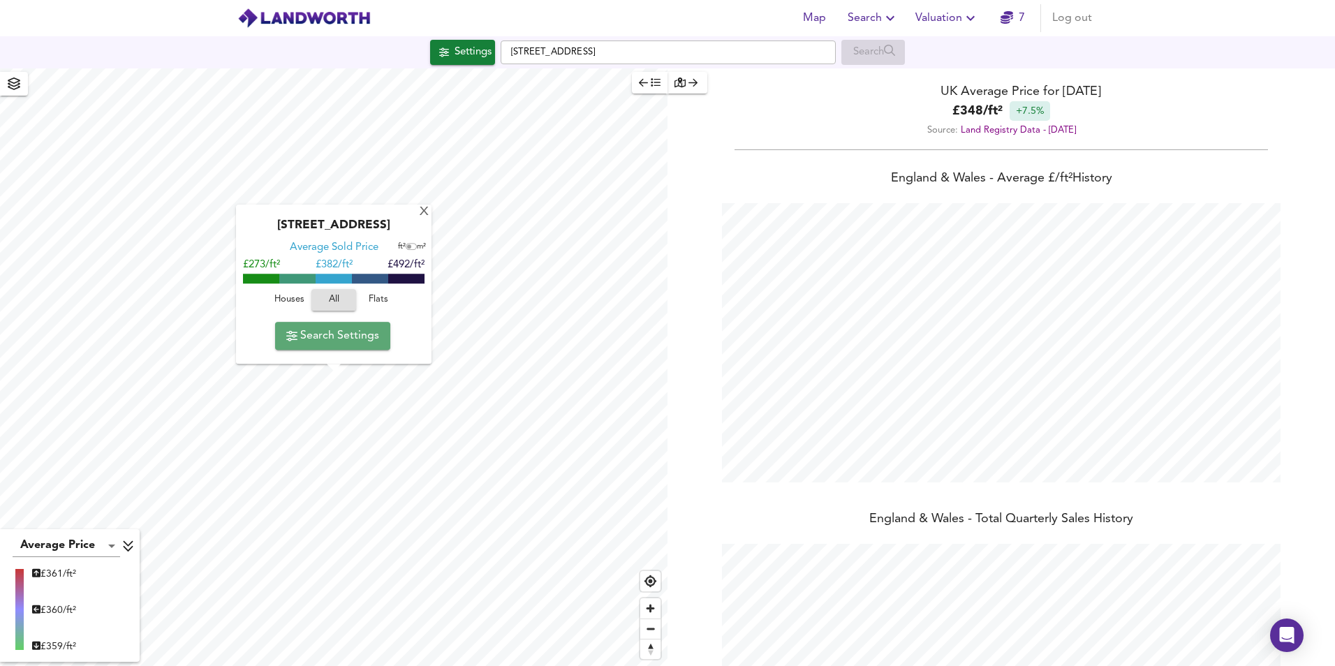
click at [344, 339] on span "Search Settings" at bounding box center [332, 336] width 93 height 20
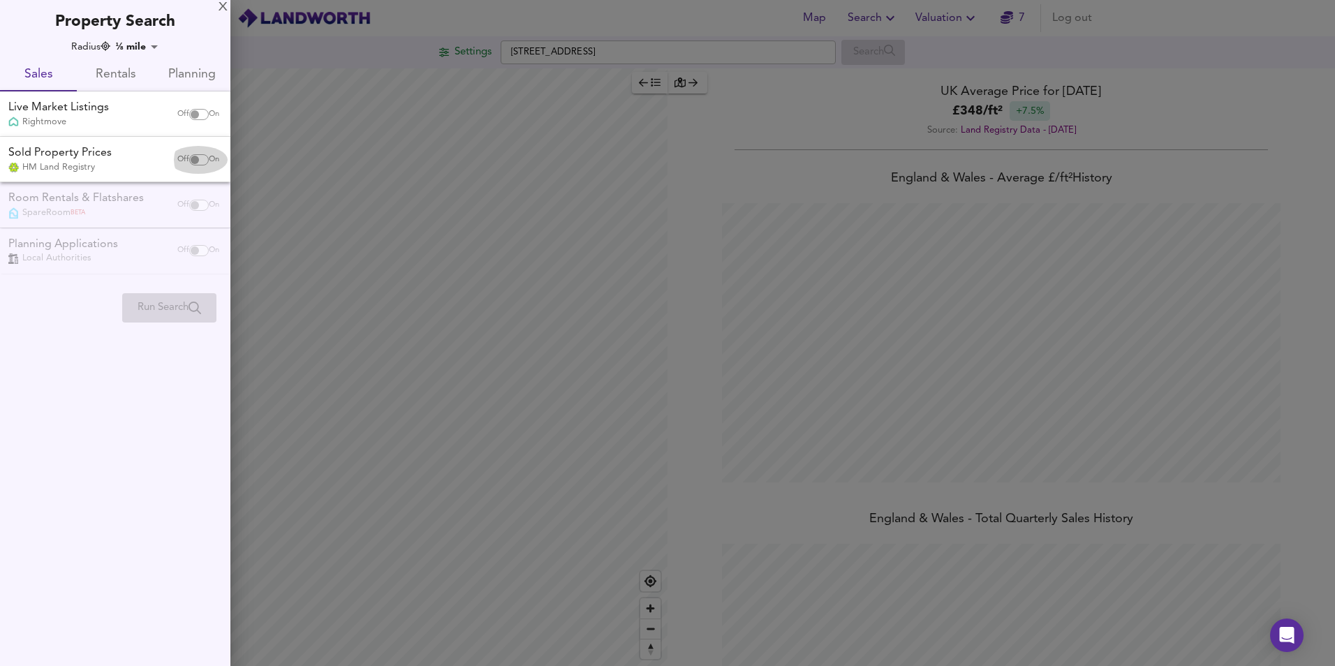
click at [209, 161] on span "On" at bounding box center [214, 159] width 10 height 11
checkbox input "true"
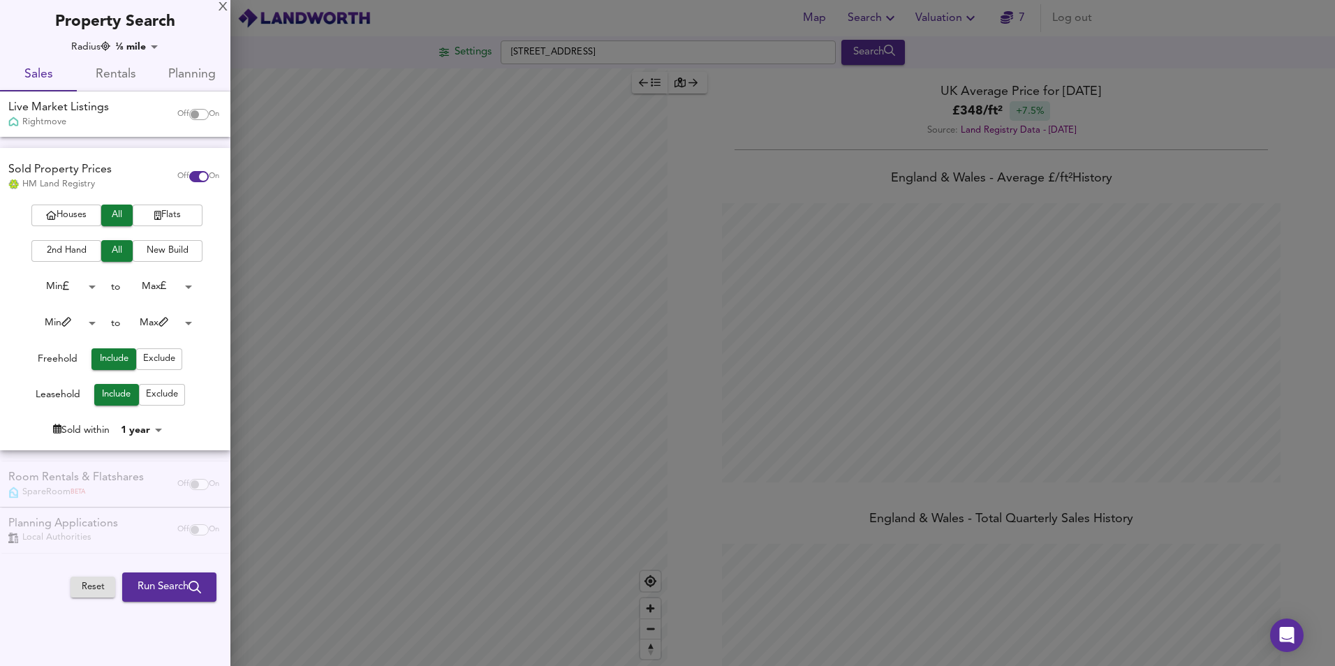
click at [196, 118] on input "checkbox" at bounding box center [195, 114] width 34 height 11
checkbox input "true"
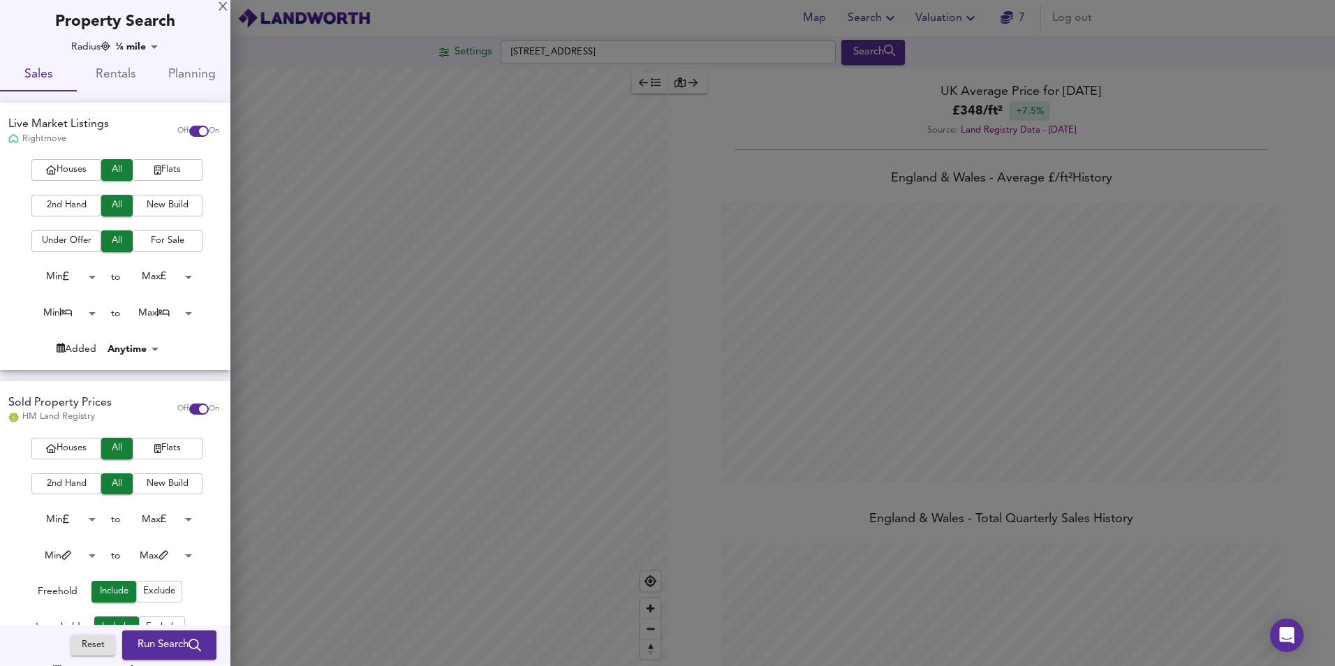
scroll to position [175, 0]
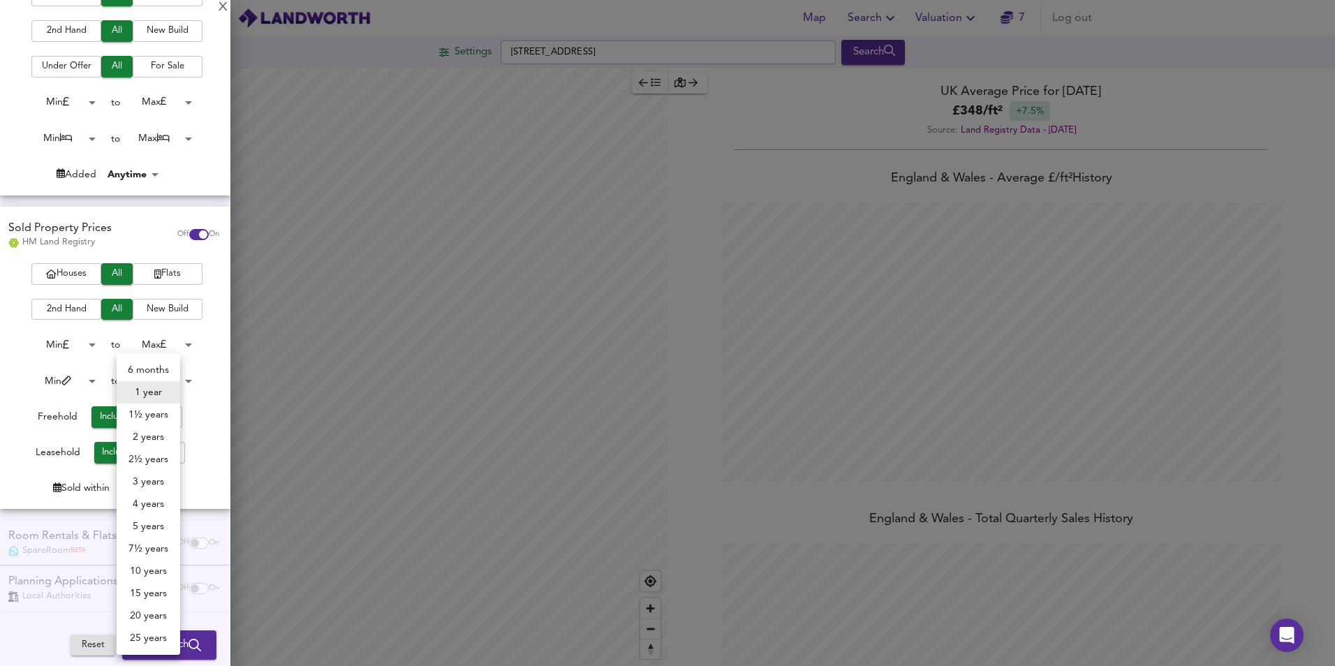
click at [147, 494] on body "Map Search Valuation 7 Log out Settings Kenilworth Road, CV7 7ER Search Average…" at bounding box center [667, 333] width 1335 height 666
click at [152, 438] on li "2 years" at bounding box center [149, 437] width 64 height 22
type input "24"
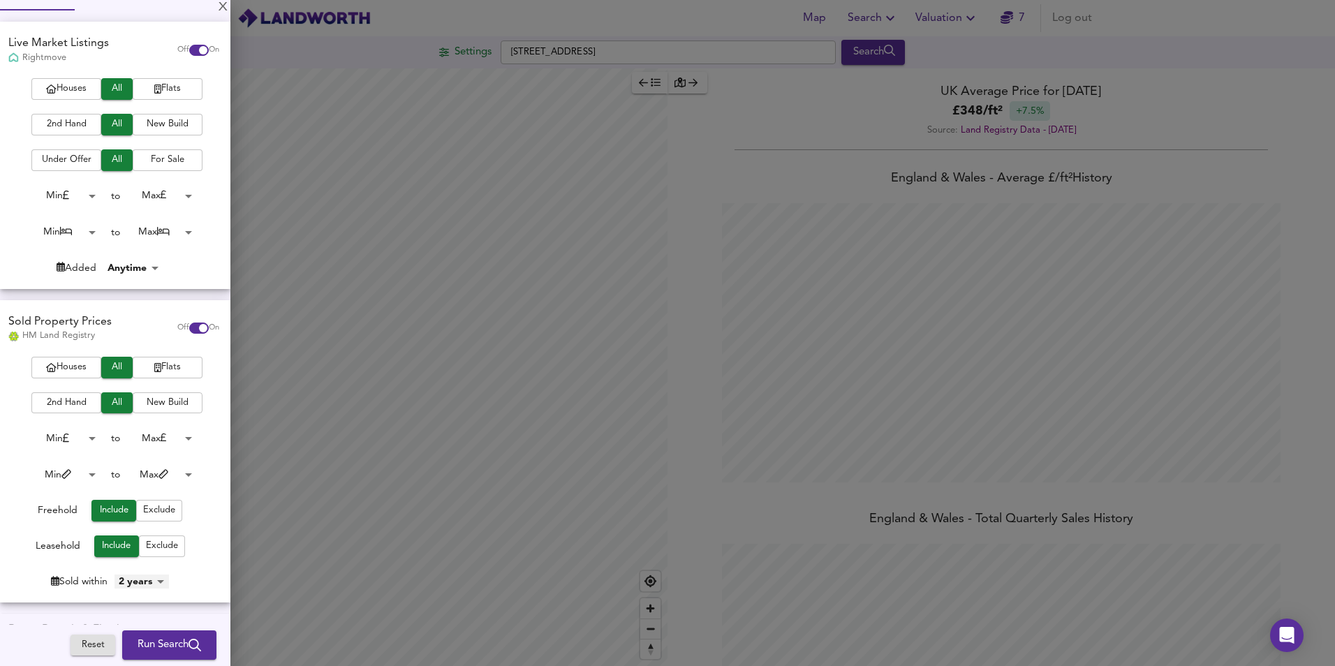
scroll to position [0, 0]
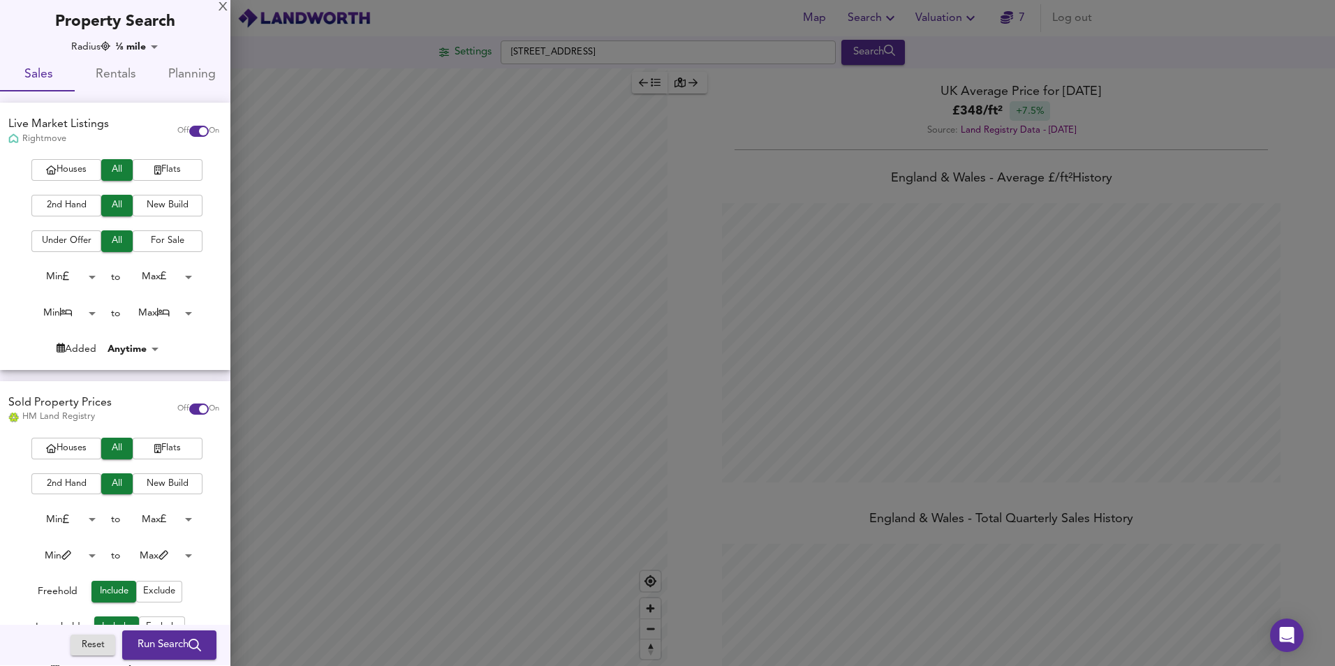
click at [167, 643] on span "Run Search" at bounding box center [170, 646] width 64 height 18
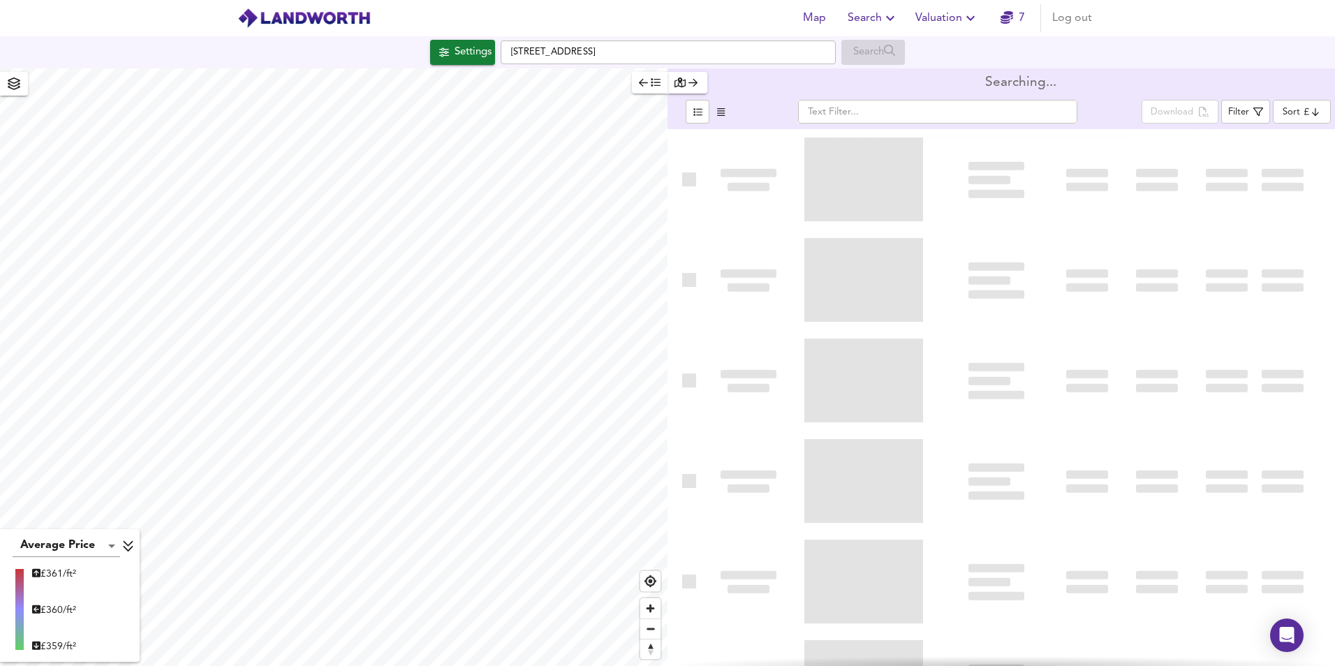
type input "bestdeal"
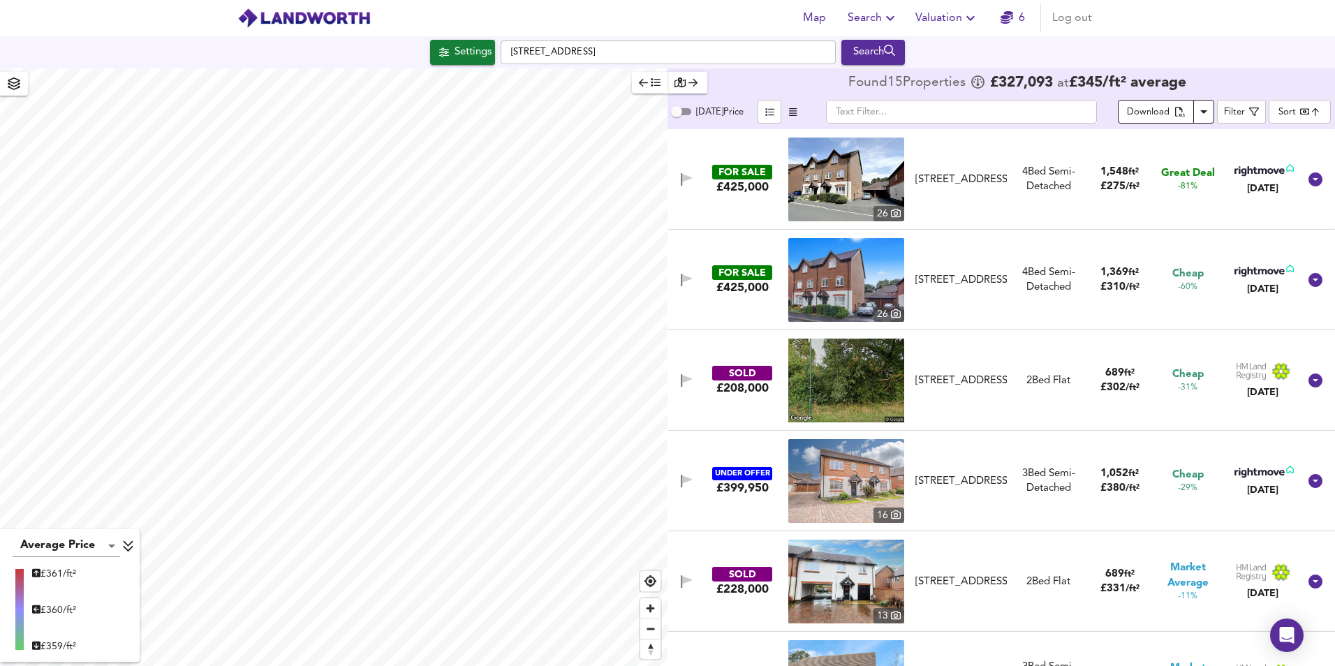
click at [1170, 113] on div "Download" at bounding box center [1148, 113] width 43 height 16
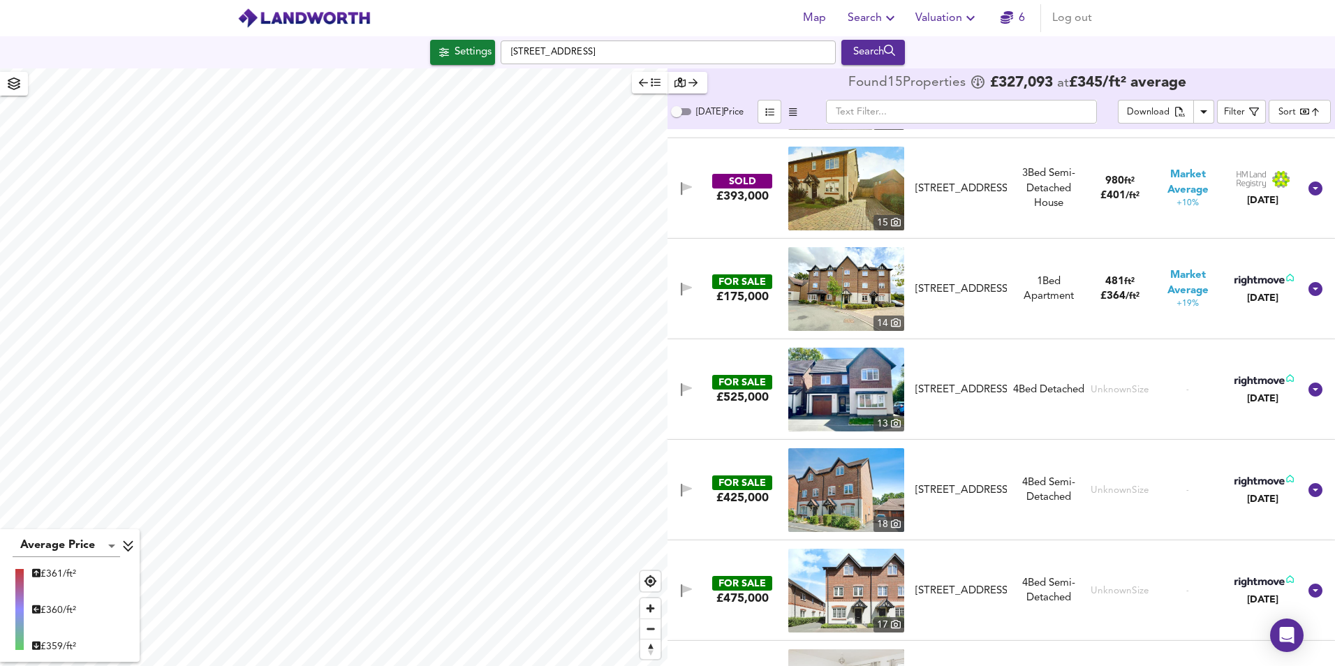
scroll to position [971, 0]
